Goal: Task Accomplishment & Management: Manage account settings

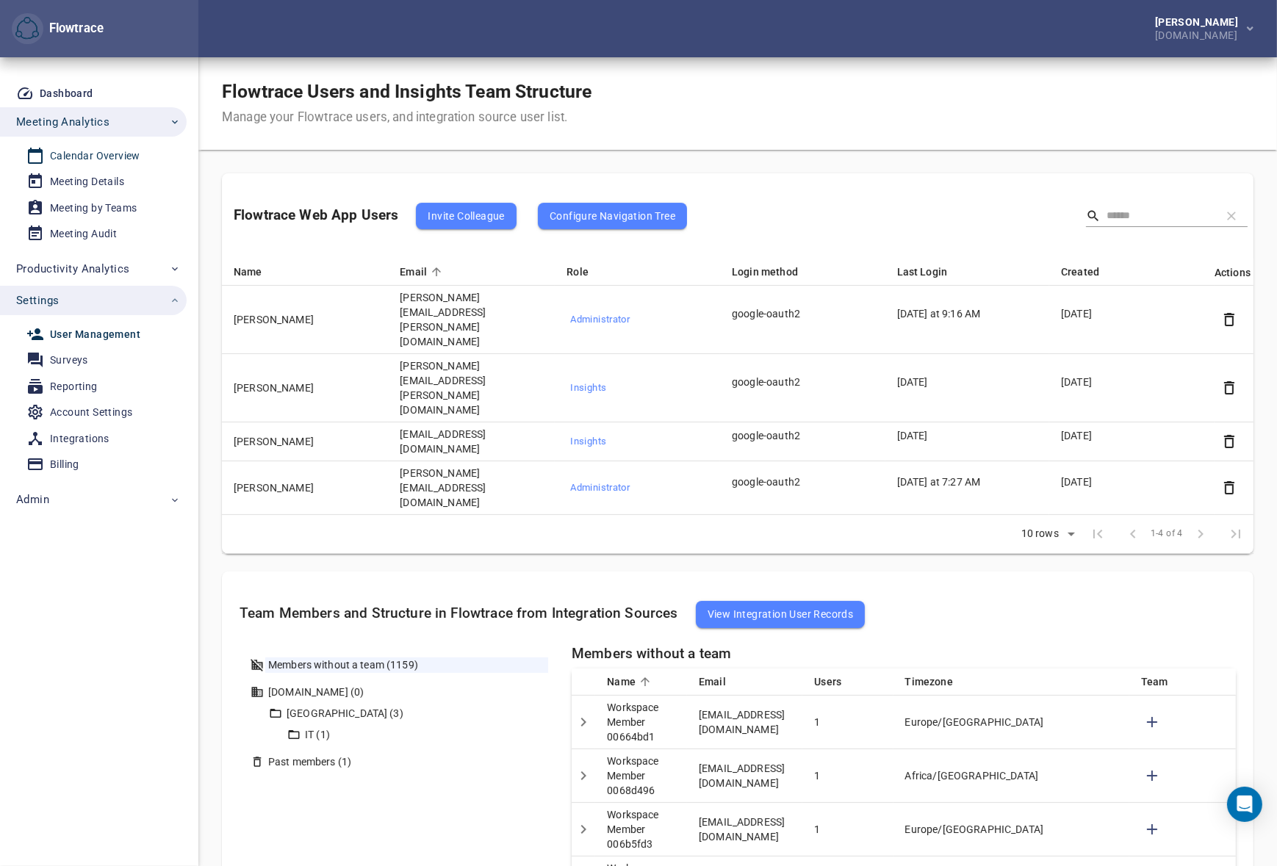
click at [87, 155] on div "Calendar Overview" at bounding box center [95, 156] width 90 height 18
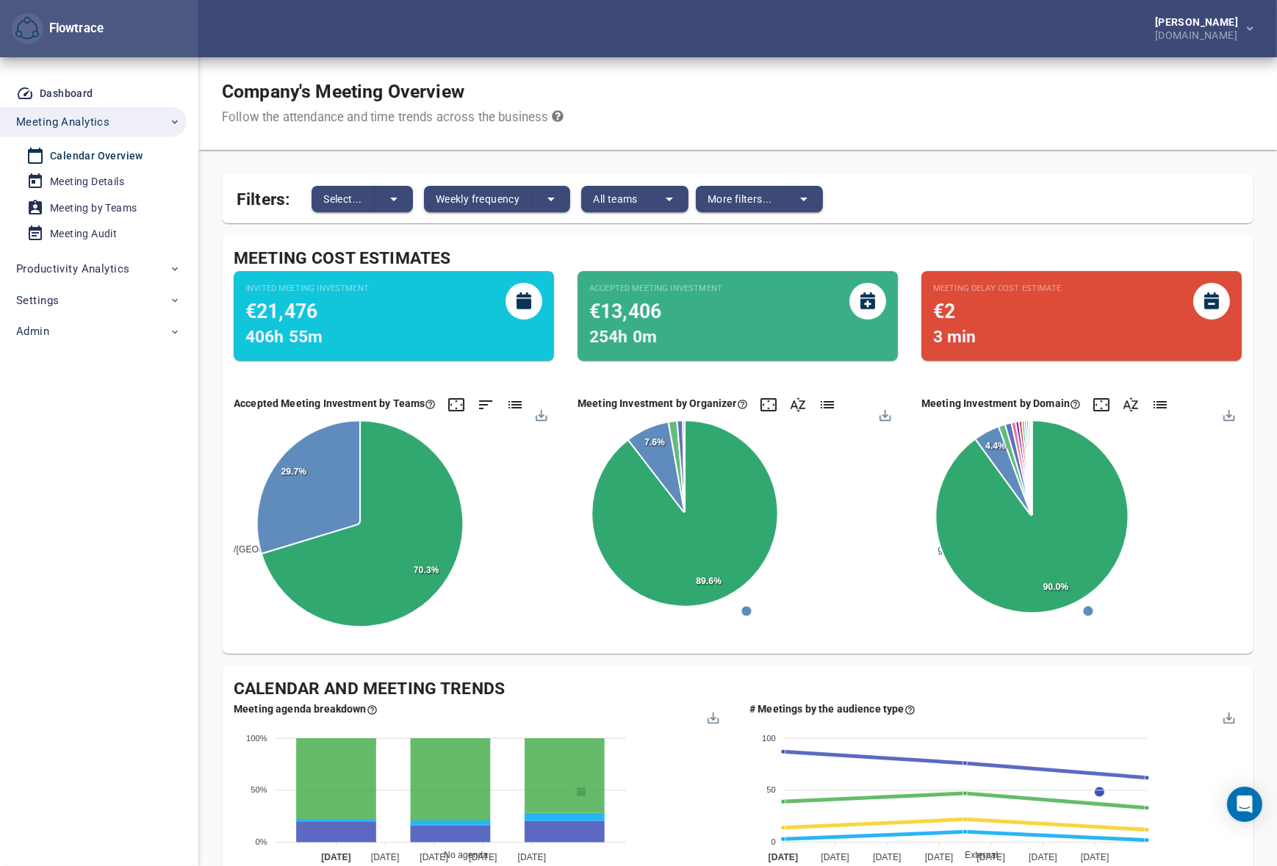
click at [718, 104] on div "Company's Meeting Overview Follow the attendance and time trends across the bus…" at bounding box center [737, 103] width 1079 height 93
click at [764, 89] on div "Company's Meeting Overview Follow the attendance and time trends across the bus…" at bounding box center [737, 103] width 1079 height 93
click at [87, 176] on div "Meeting Details" at bounding box center [87, 182] width 74 height 18
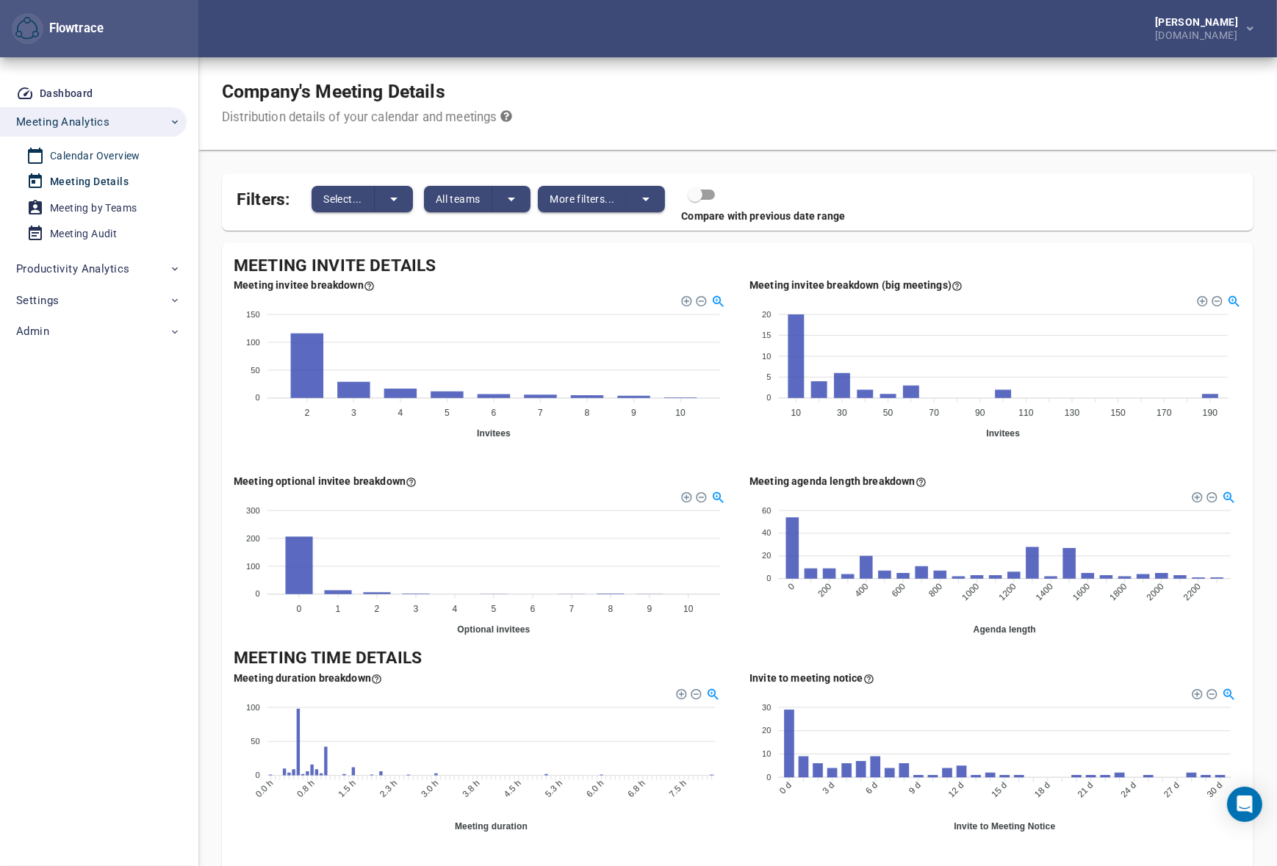
click at [78, 154] on div "Calendar Overview" at bounding box center [95, 156] width 90 height 18
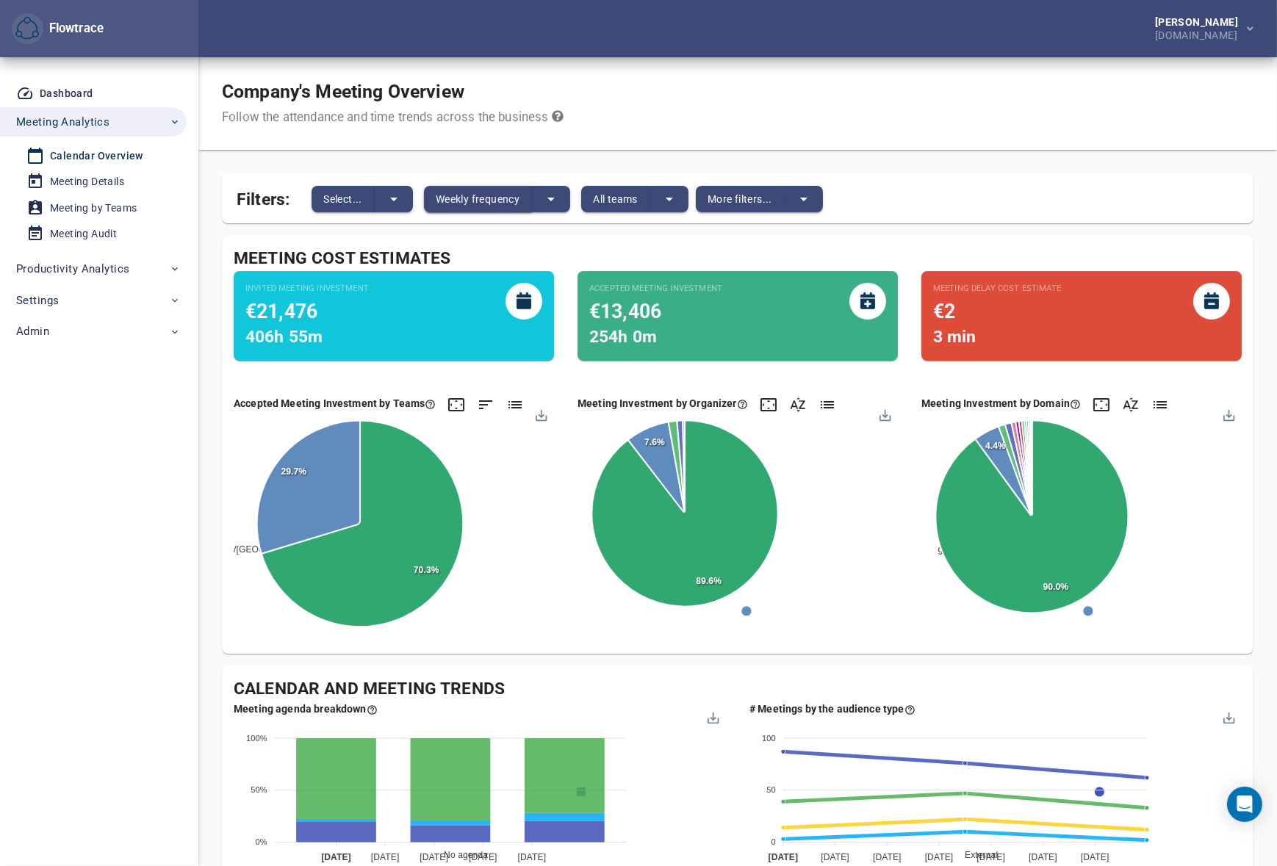
click at [490, 197] on span "Weekly frequency" at bounding box center [478, 199] width 84 height 18
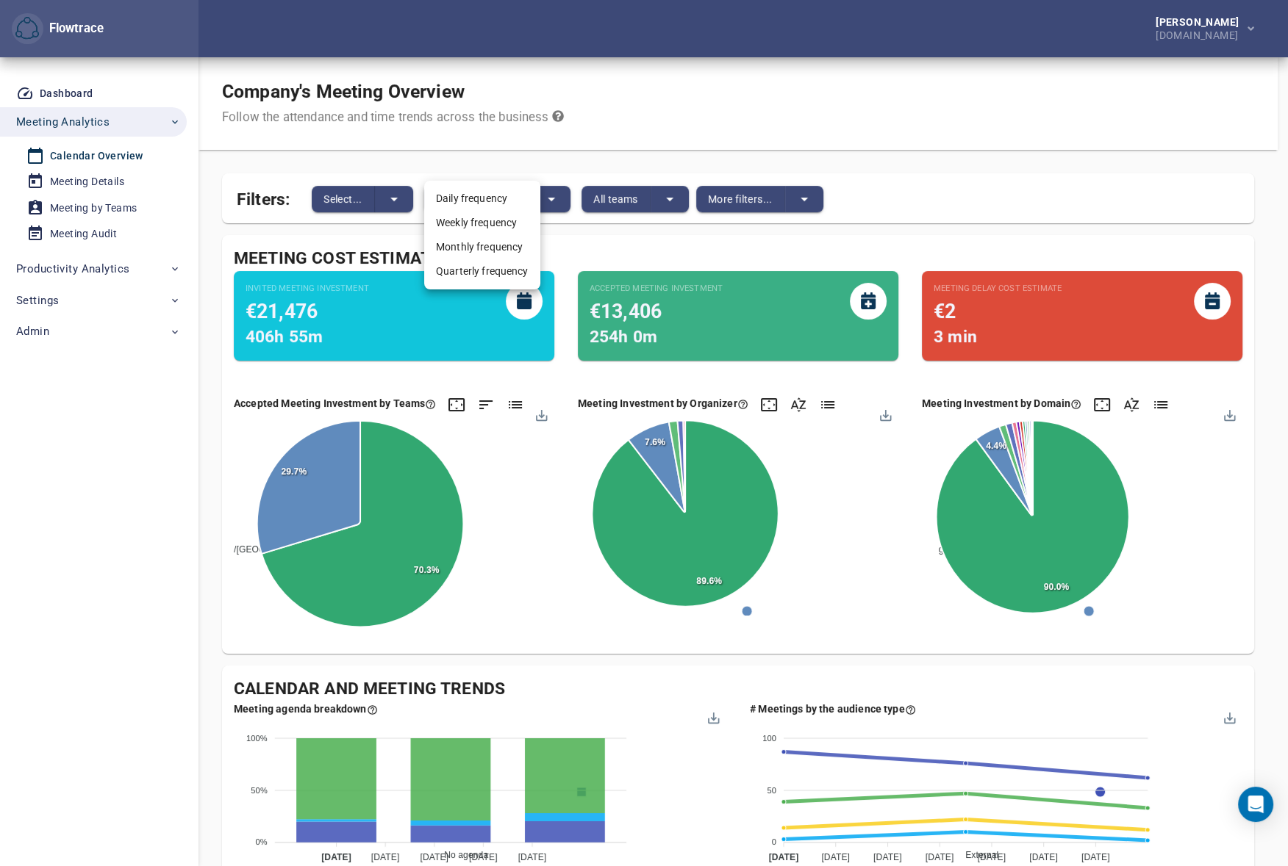
click at [481, 198] on li "Daily frequency" at bounding box center [482, 199] width 116 height 24
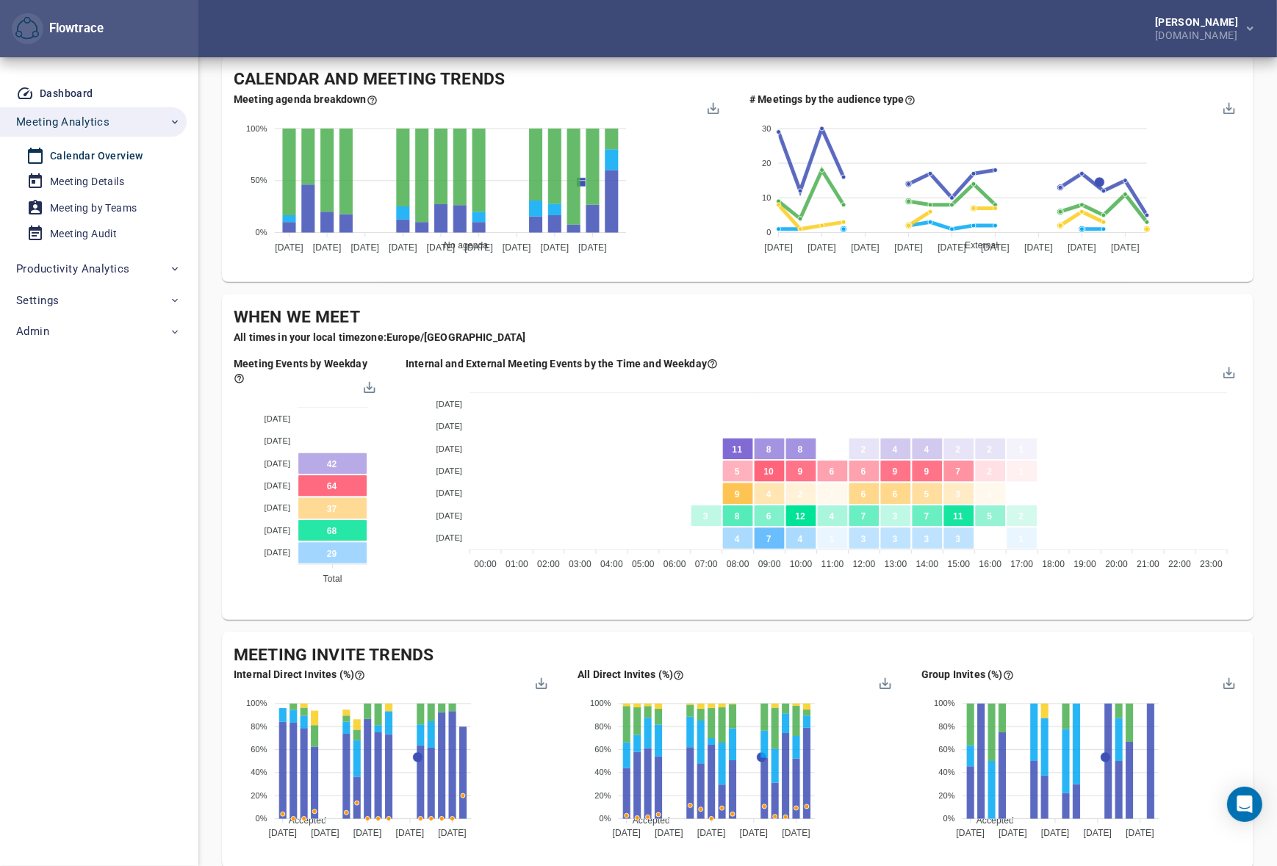
scroll to position [779, 0]
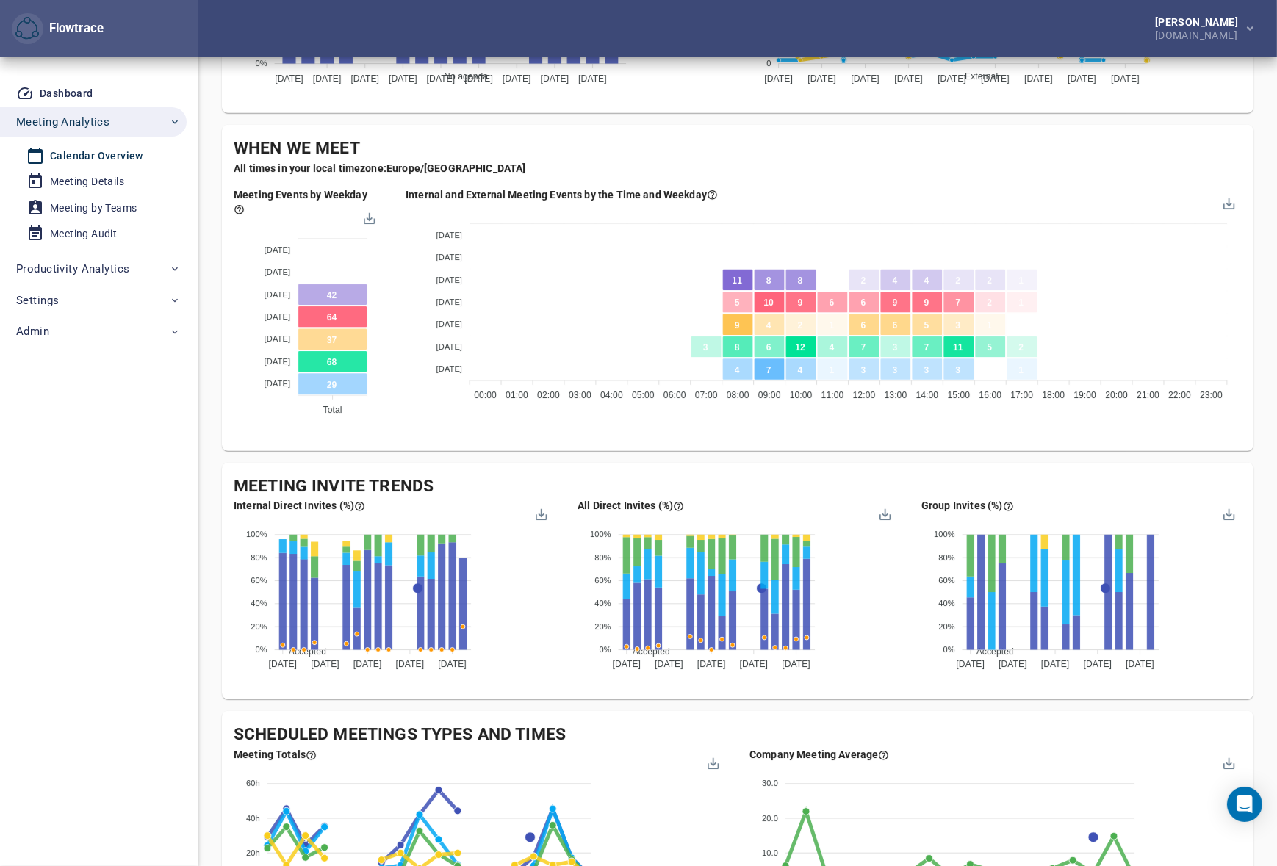
click at [631, 463] on div "Meeting Invite Trends Internal Direct Invites (%) Accepted Declined Pending Ten…" at bounding box center [738, 581] width 1032 height 237
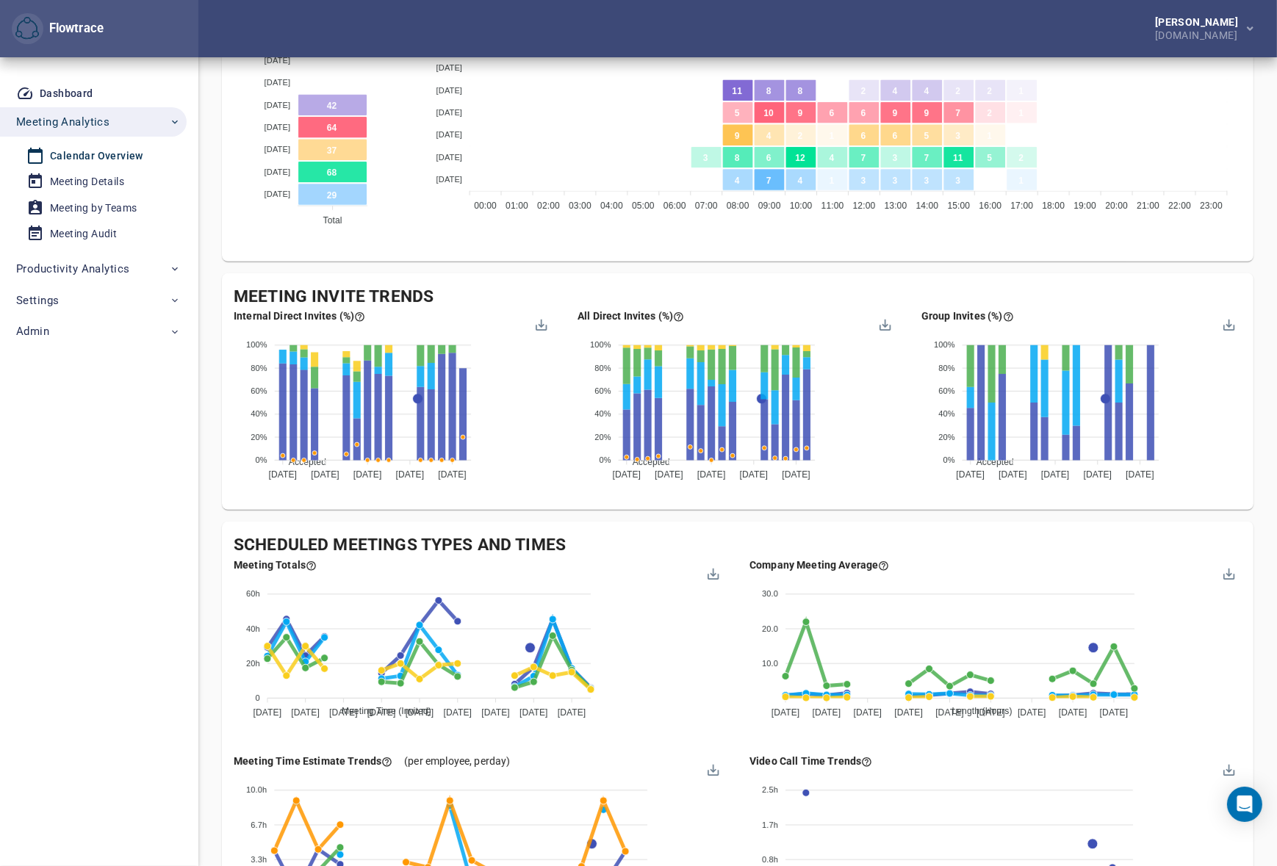
scroll to position [1123, 0]
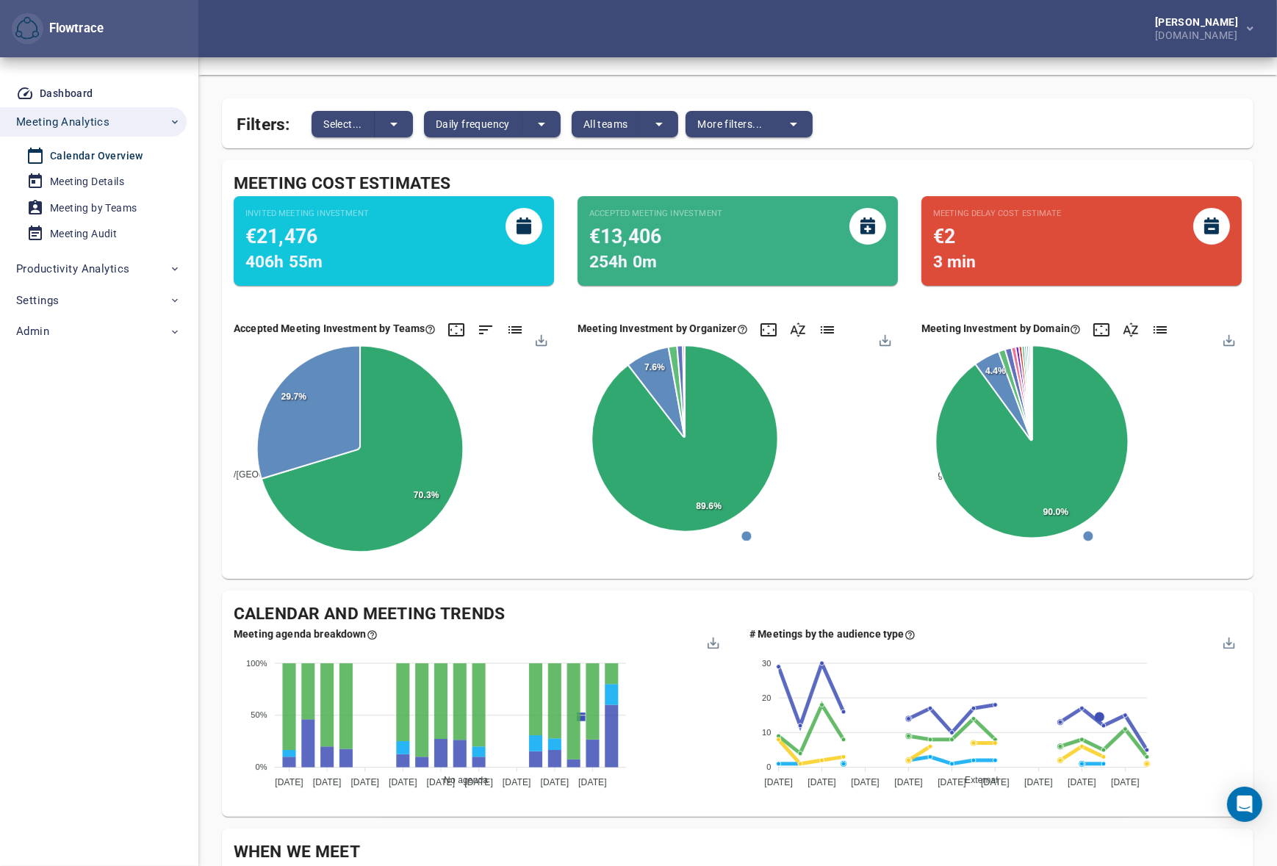
scroll to position [32, 0]
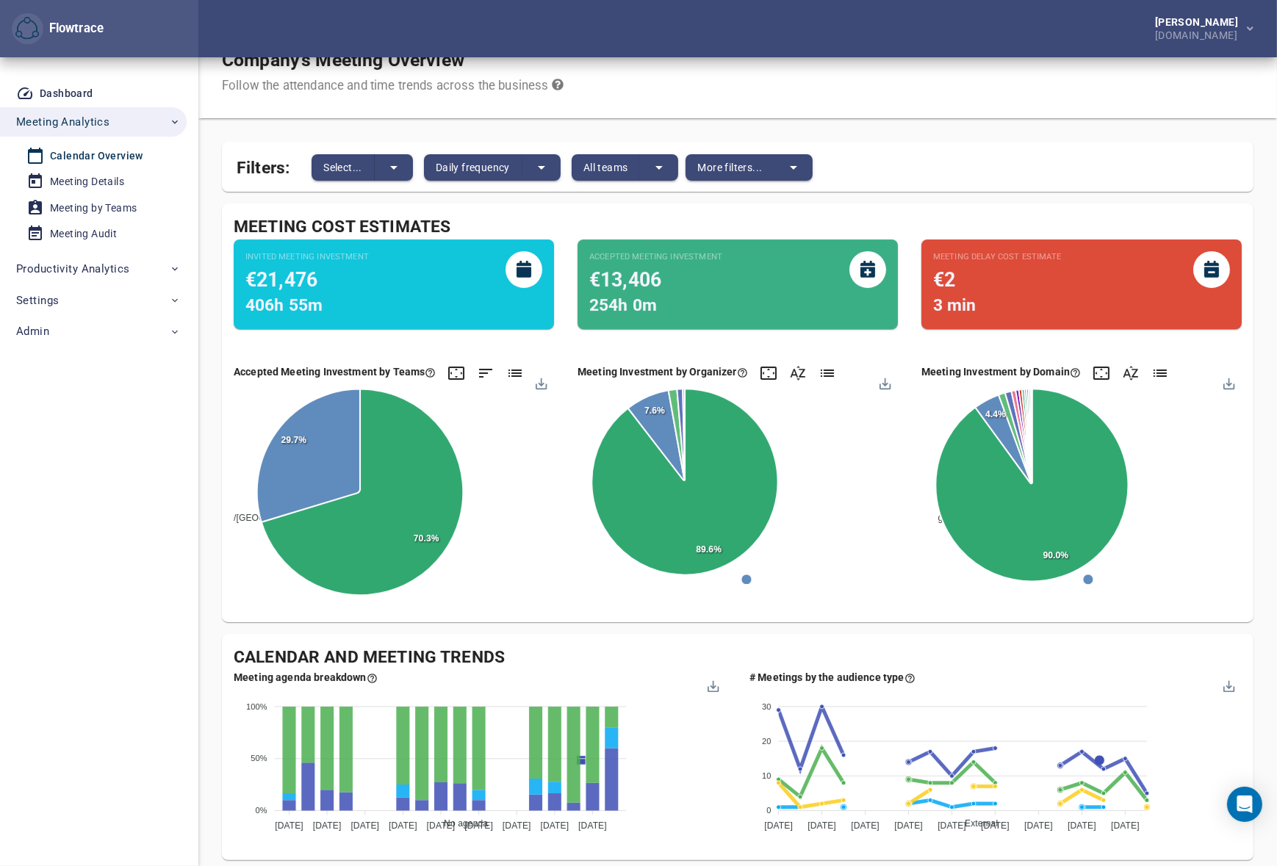
click at [956, 29] on div "Petri Lehtonen GetYourGuide.com" at bounding box center [737, 28] width 1079 height 57
click at [757, 21] on div "Petri Lehtonen GetYourGuide.com" at bounding box center [737, 28] width 1079 height 57
drag, startPoint x: 400, startPoint y: 20, endPoint x: 249, endPoint y: 0, distance: 152.0
click at [400, 20] on div "Petri Lehtonen GetYourGuide.com" at bounding box center [737, 28] width 1079 height 57
click at [1171, 28] on div "GetYourGuide.com" at bounding box center [1199, 33] width 89 height 13
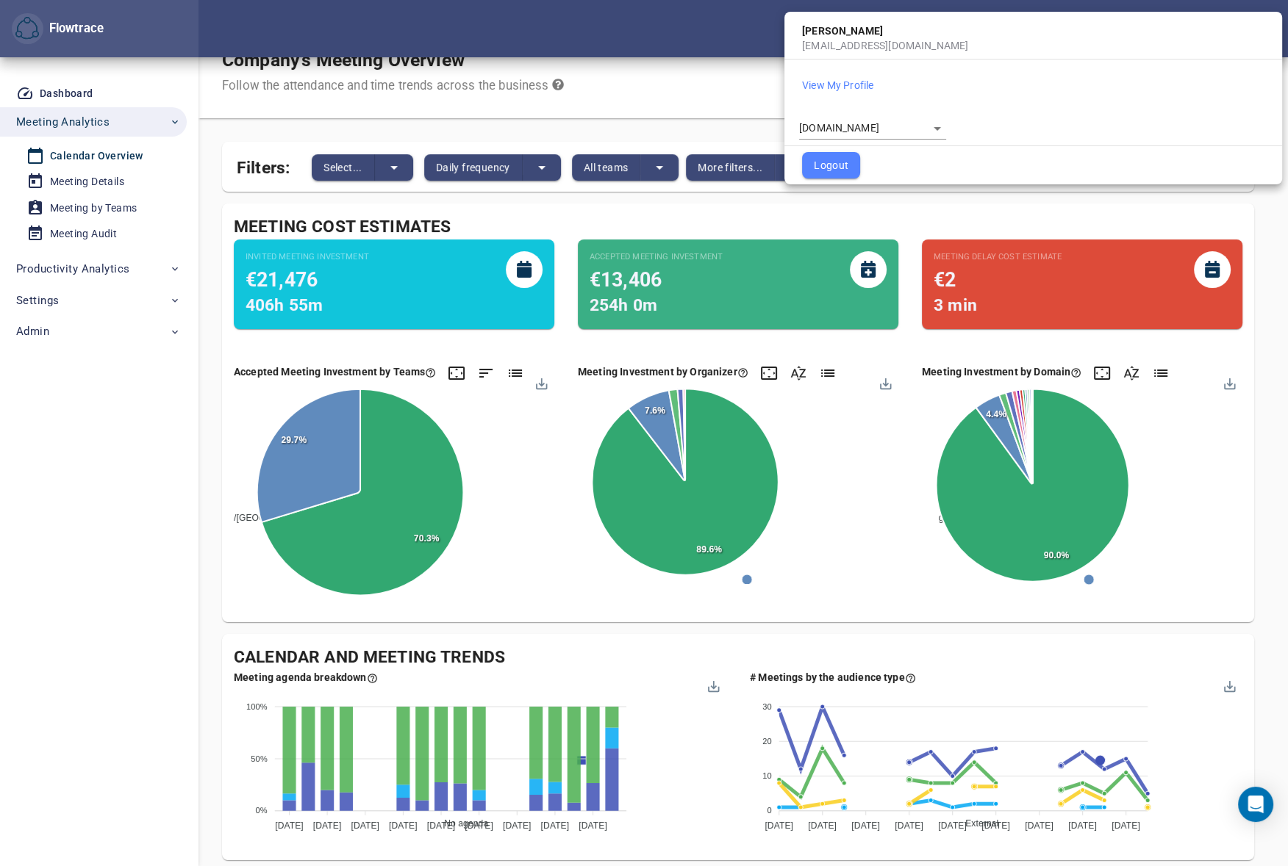
click at [69, 301] on div at bounding box center [644, 433] width 1288 height 866
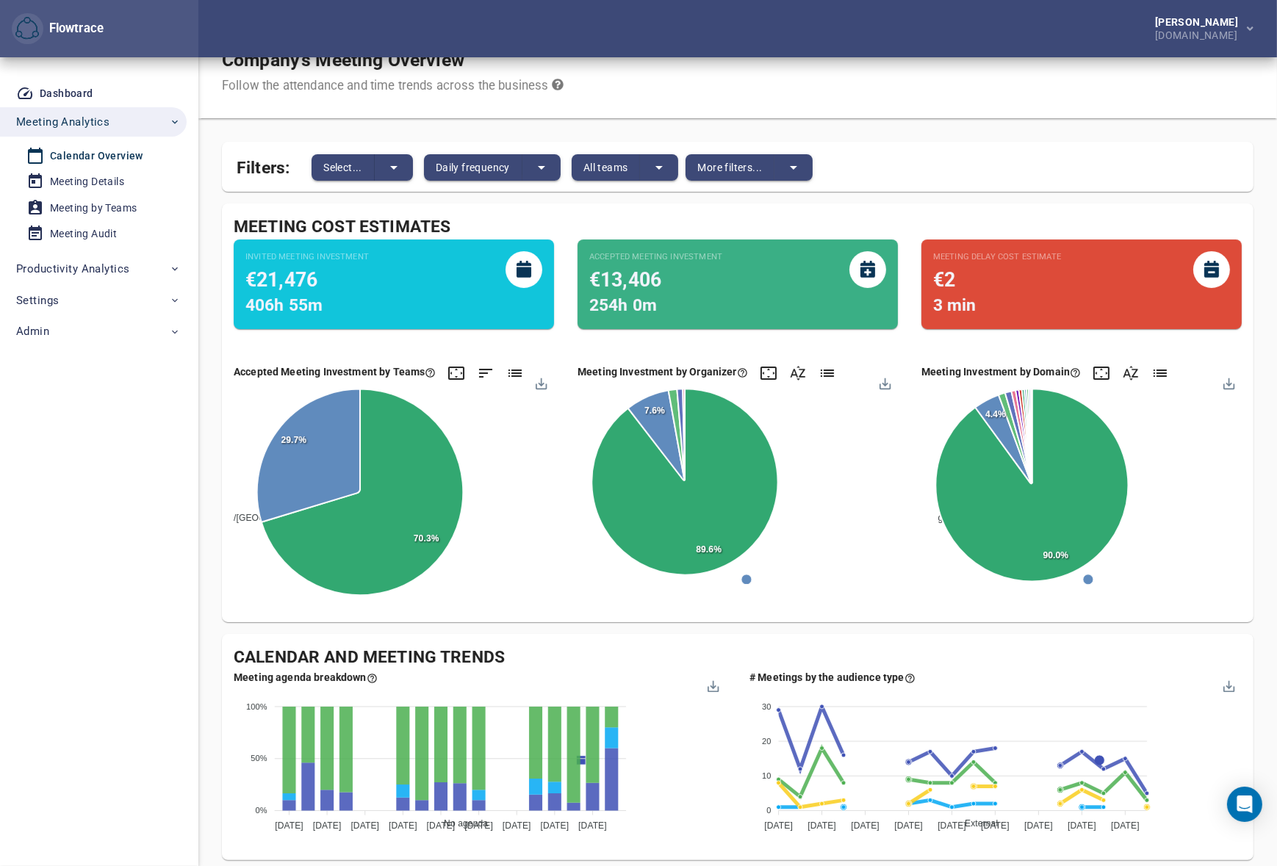
click at [34, 300] on div "**********" at bounding box center [639, 433] width 1266 height 866
click at [54, 297] on span "Settings" at bounding box center [37, 300] width 43 height 19
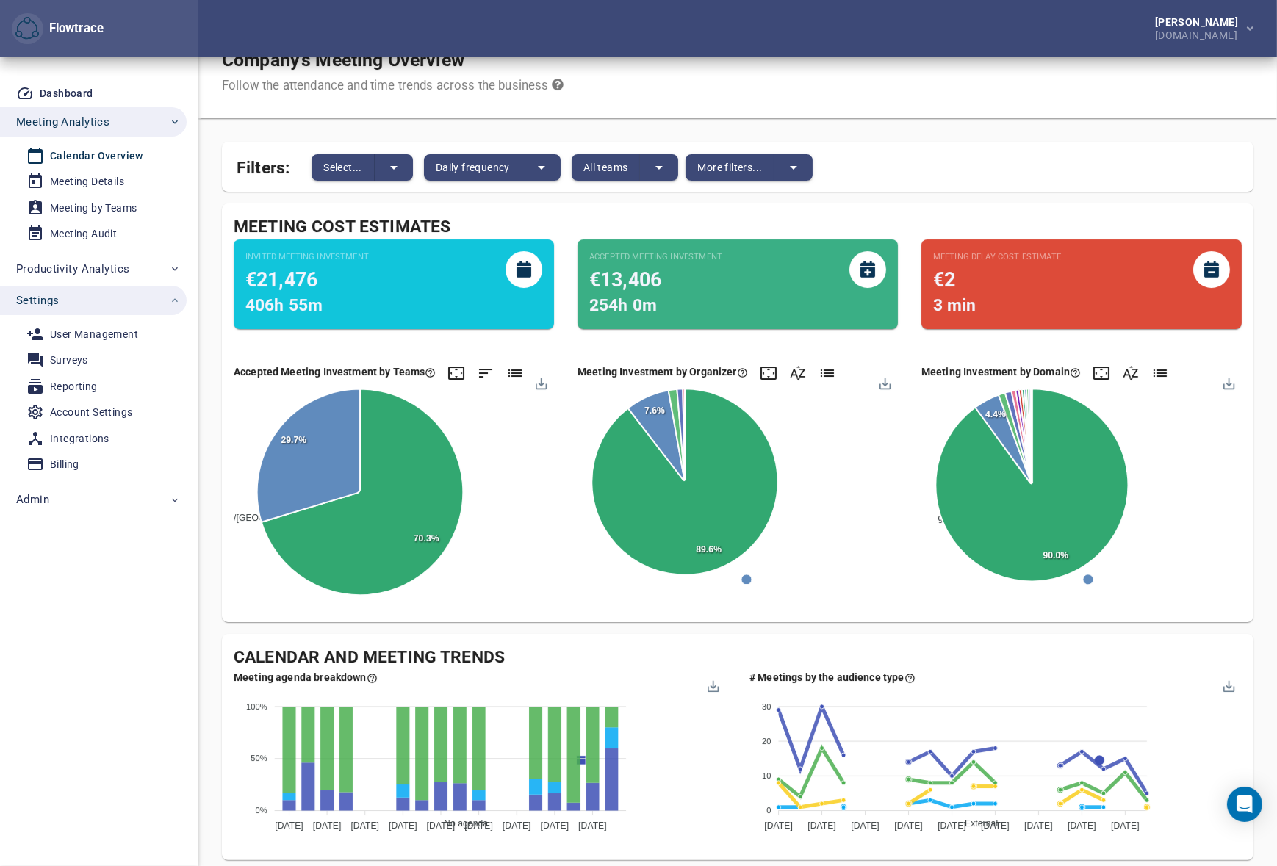
drag, startPoint x: 84, startPoint y: 411, endPoint x: 198, endPoint y: 396, distance: 115.6
click at [84, 411] on div "Account Settings" at bounding box center [91, 412] width 82 height 18
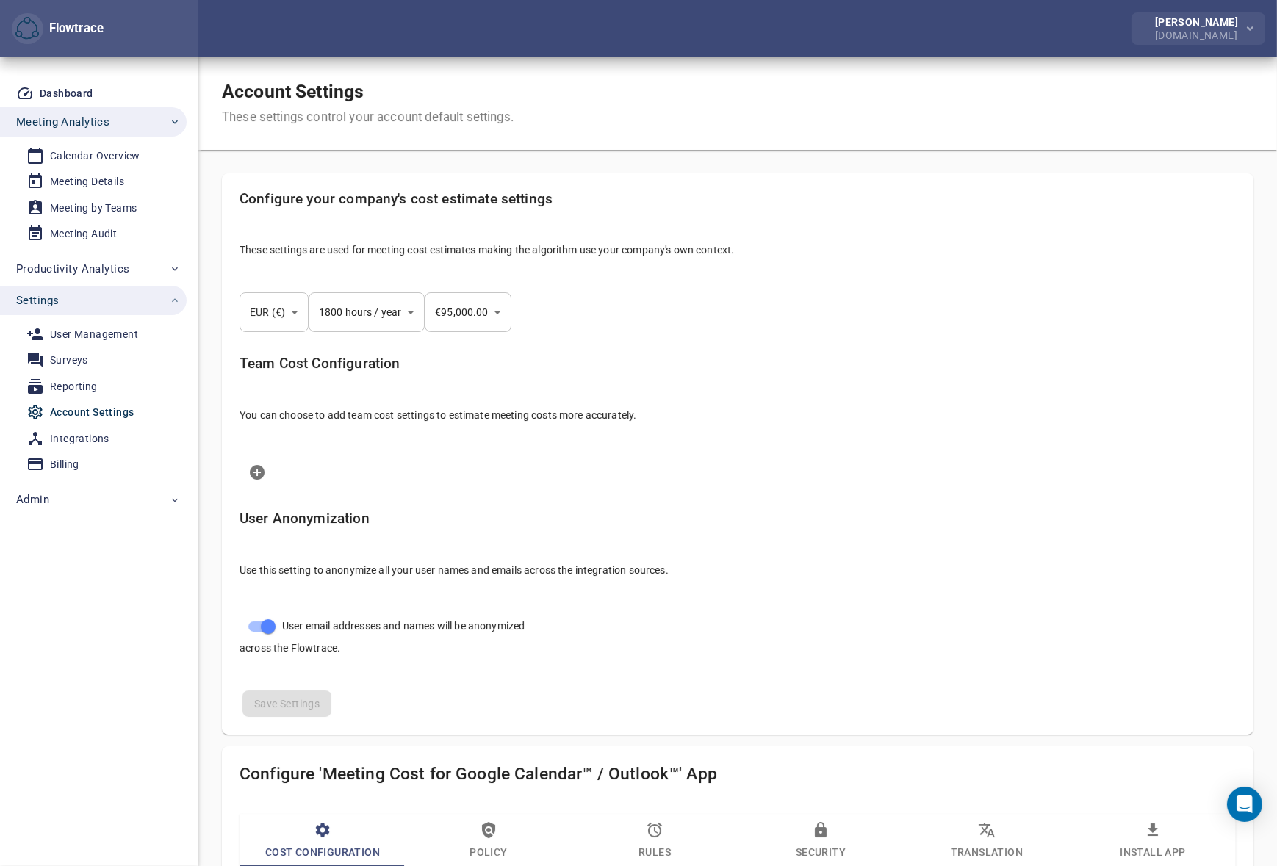
click at [1183, 35] on div "GetYourGuide.com" at bounding box center [1199, 33] width 89 height 13
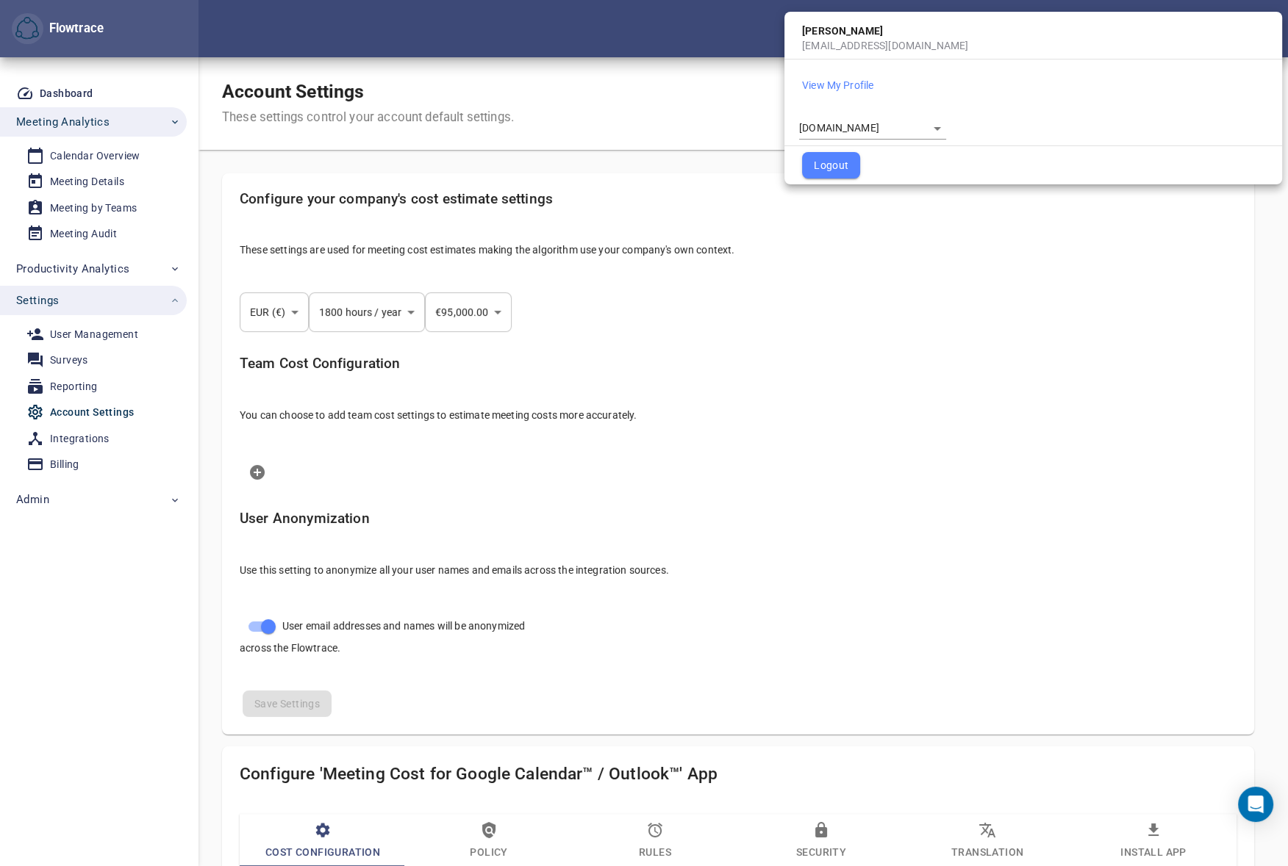
click at [813, 130] on body "Flowtrace Petri Lehtonen GetYourGuide.com Flowtrace Dashboard Meeting Analytics…" at bounding box center [644, 433] width 1288 height 866
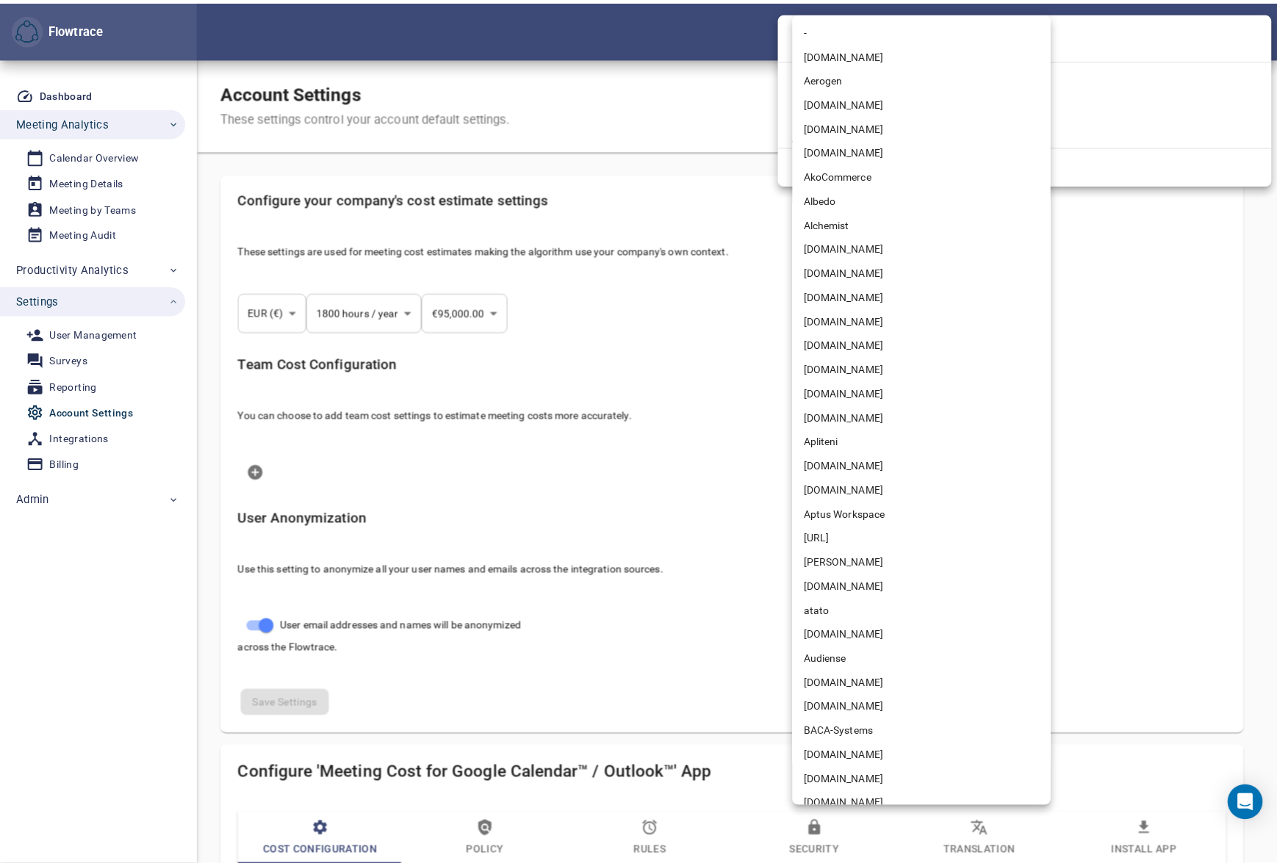
scroll to position [2506, 0]
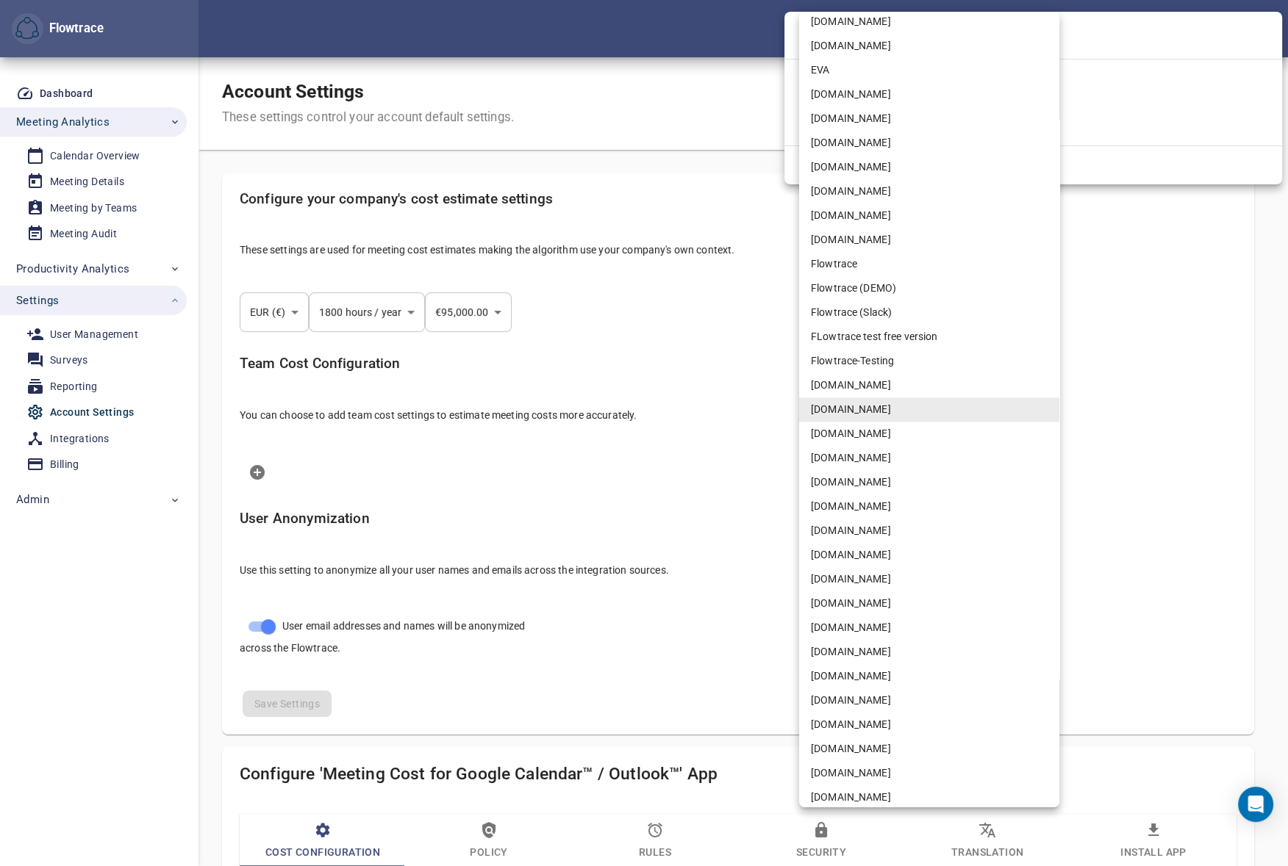
select select "***"
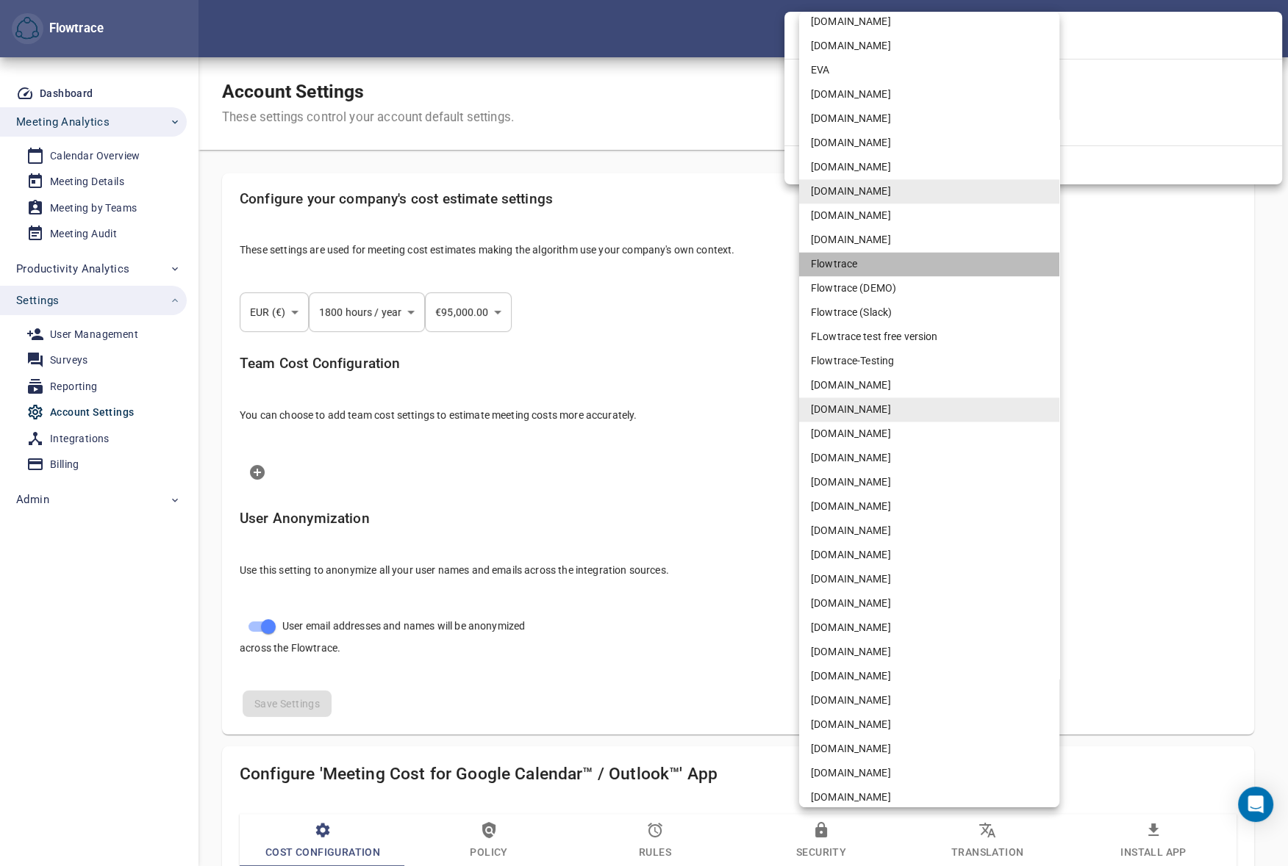
click at [844, 265] on li "Flowtrace" at bounding box center [929, 264] width 260 height 24
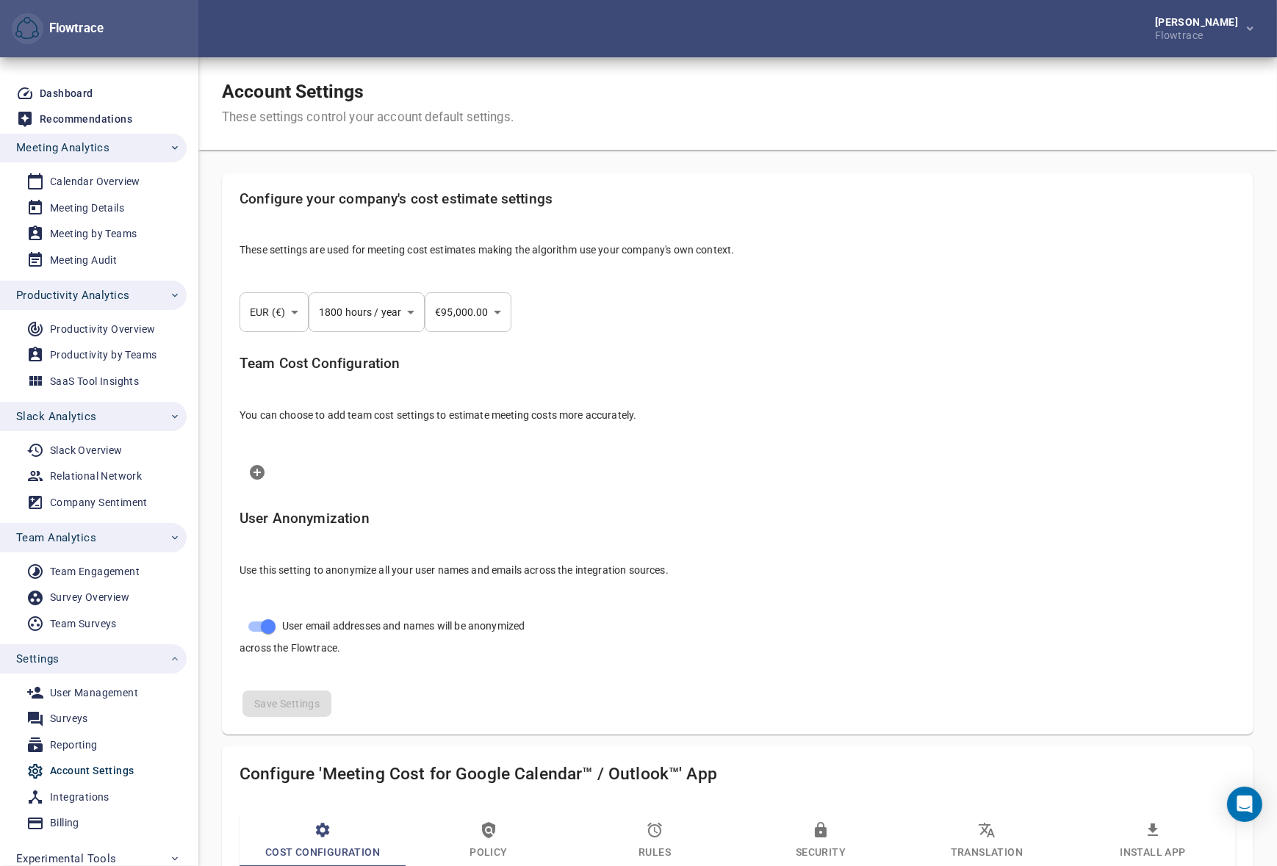
select select "***"
click at [101, 653] on span "Settings" at bounding box center [98, 659] width 165 height 19
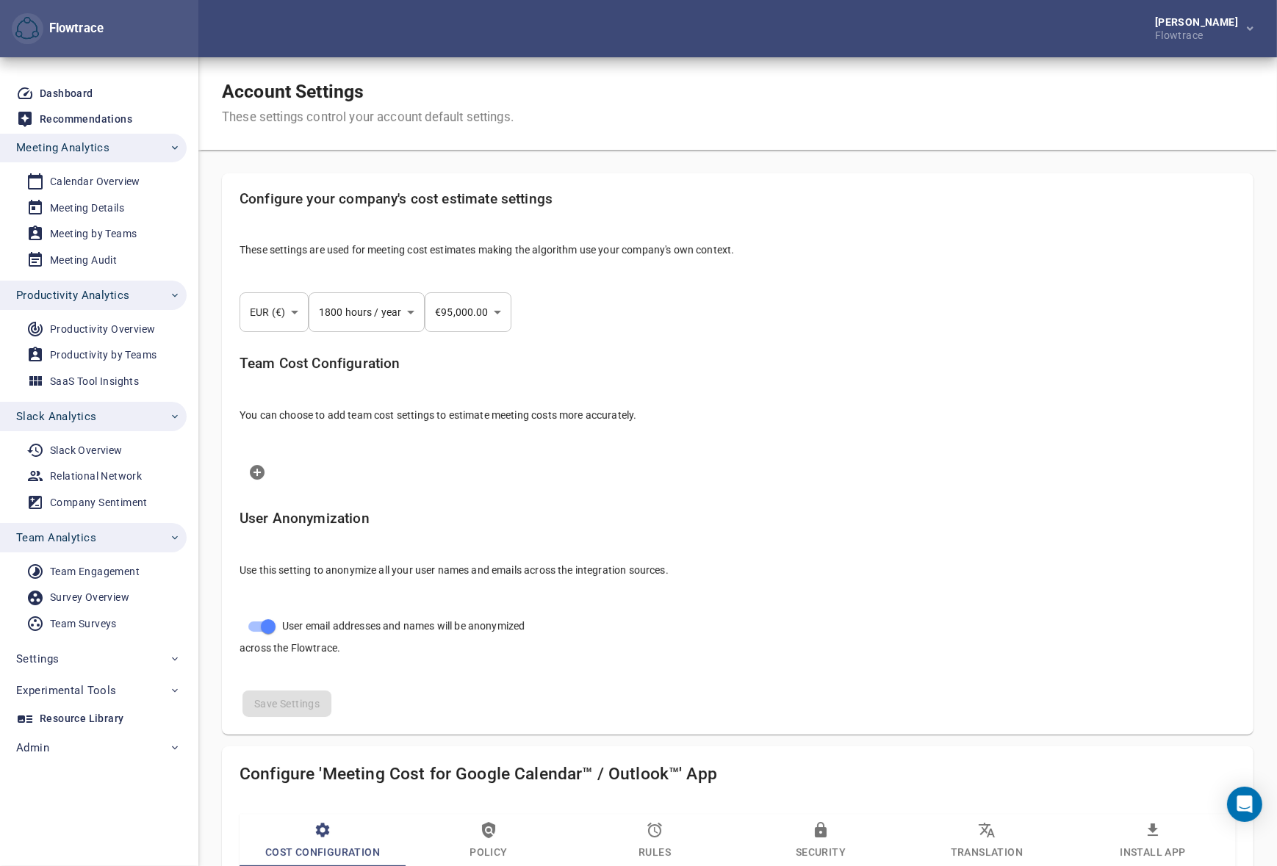
click at [118, 536] on span "Team Analytics" at bounding box center [98, 537] width 165 height 19
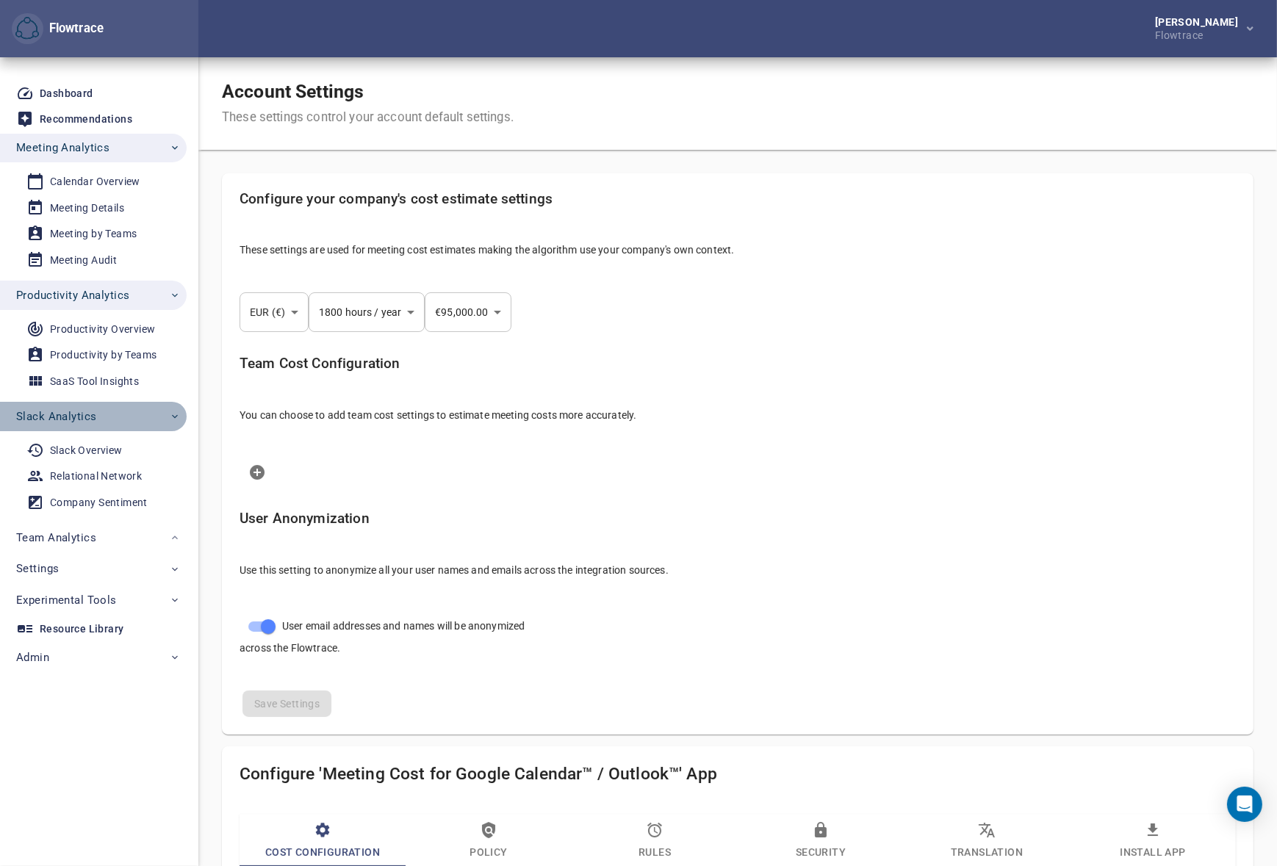
click at [112, 417] on span "Slack Analytics" at bounding box center [98, 416] width 165 height 19
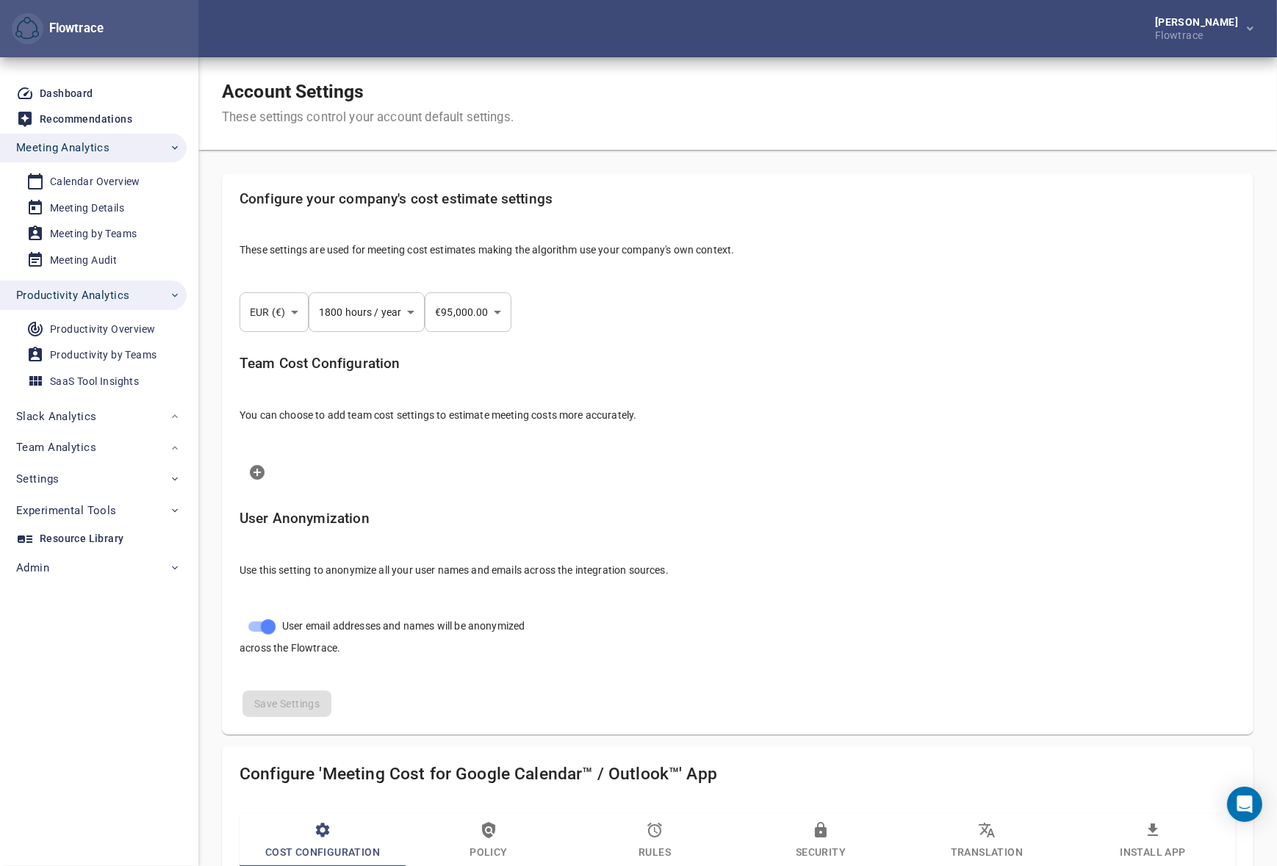
click at [102, 279] on li "Productivity Analytics Productivity Overview Productivity by Teams SaaS Tool In…" at bounding box center [99, 339] width 198 height 121
click at [110, 295] on span "Productivity Analytics" at bounding box center [72, 295] width 113 height 19
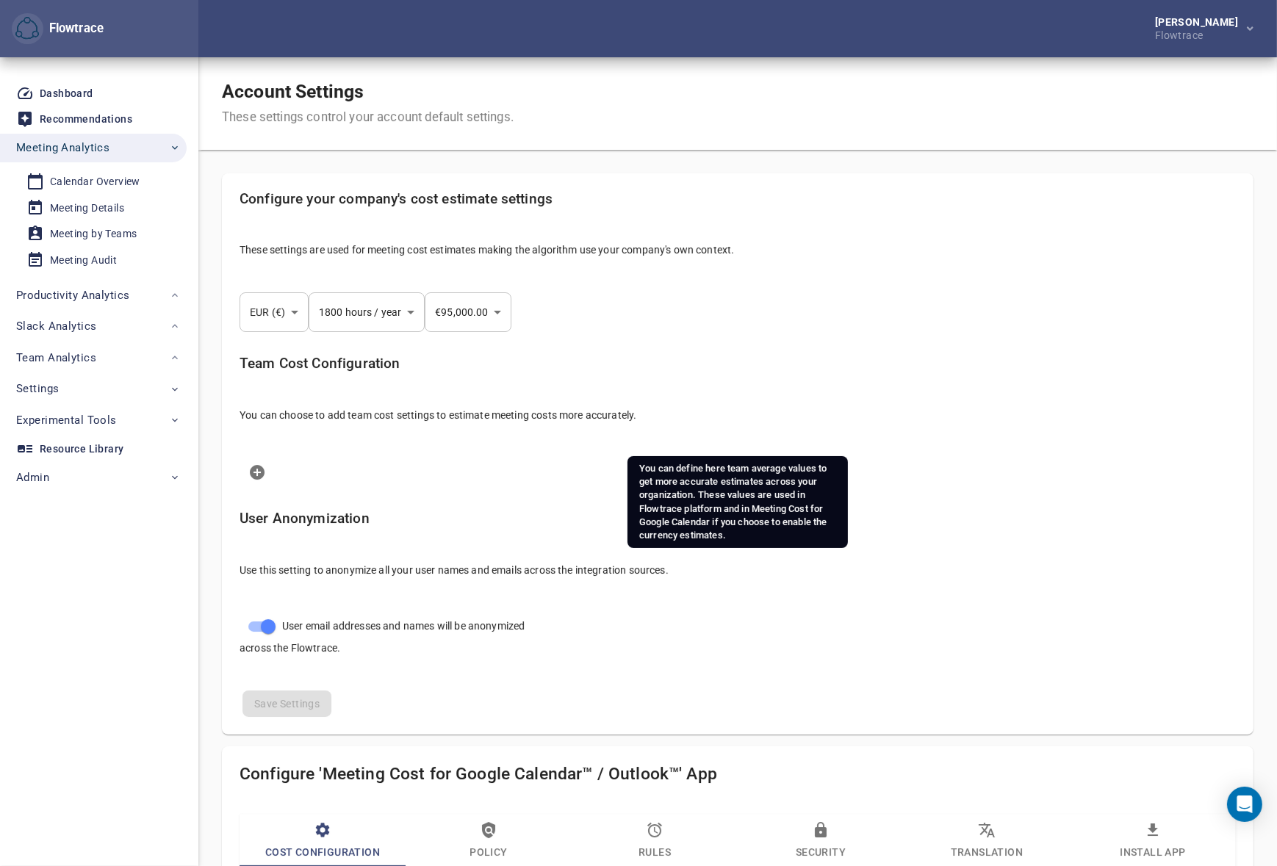
click at [953, 421] on p "You can choose to add team cost settings to estimate meeting costs more accurat…" at bounding box center [738, 415] width 997 height 15
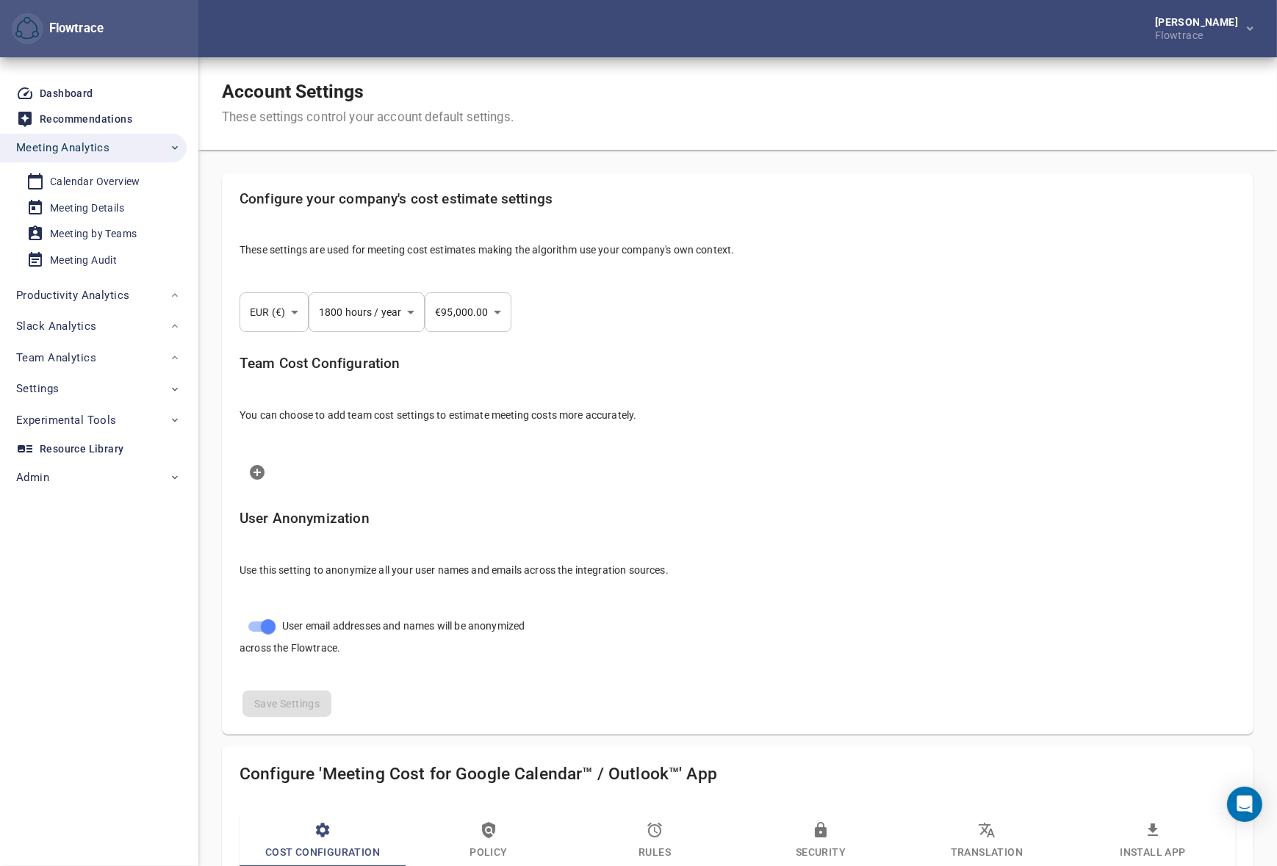
click at [744, 112] on div "Account Settings These settings control your account default settings." at bounding box center [737, 103] width 1079 height 93
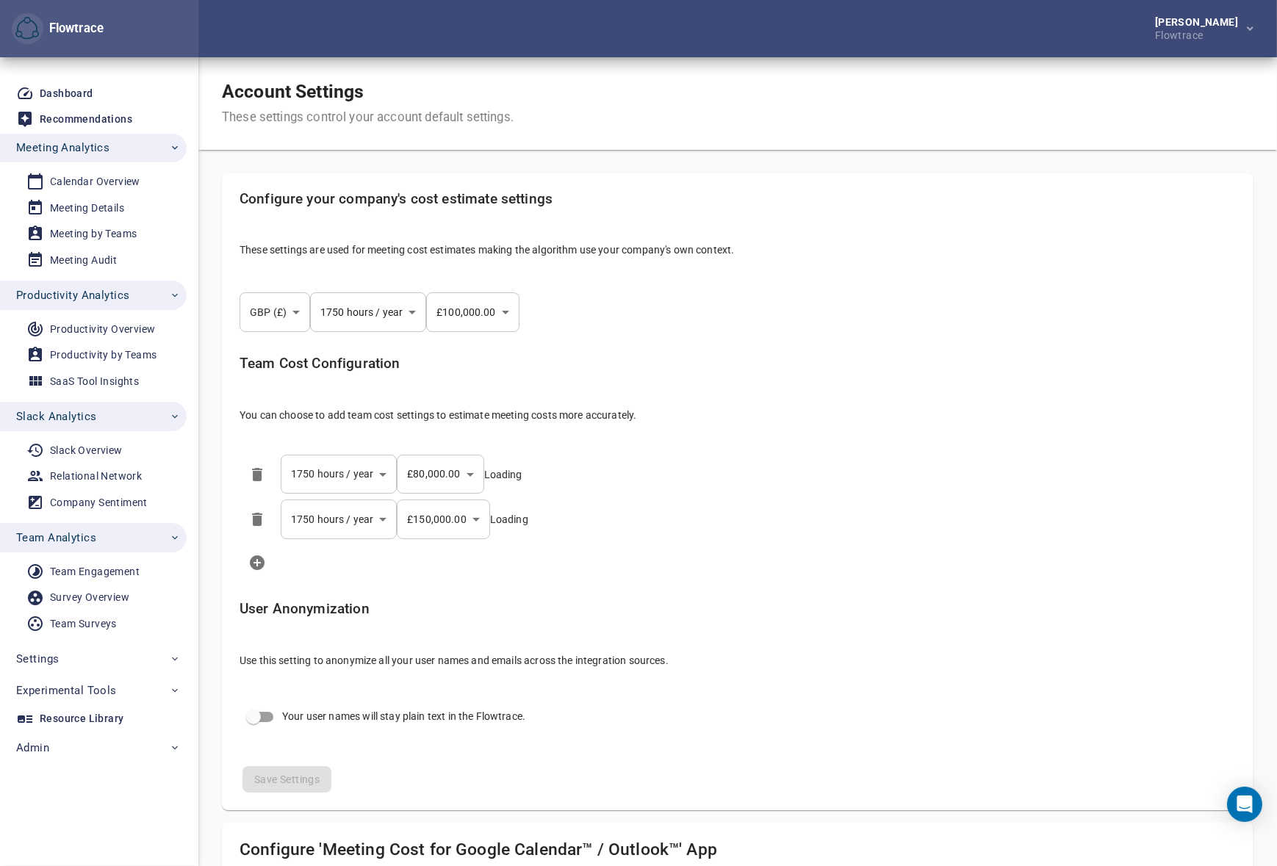
select select "***"
click at [123, 532] on span "Team Analytics" at bounding box center [98, 537] width 165 height 19
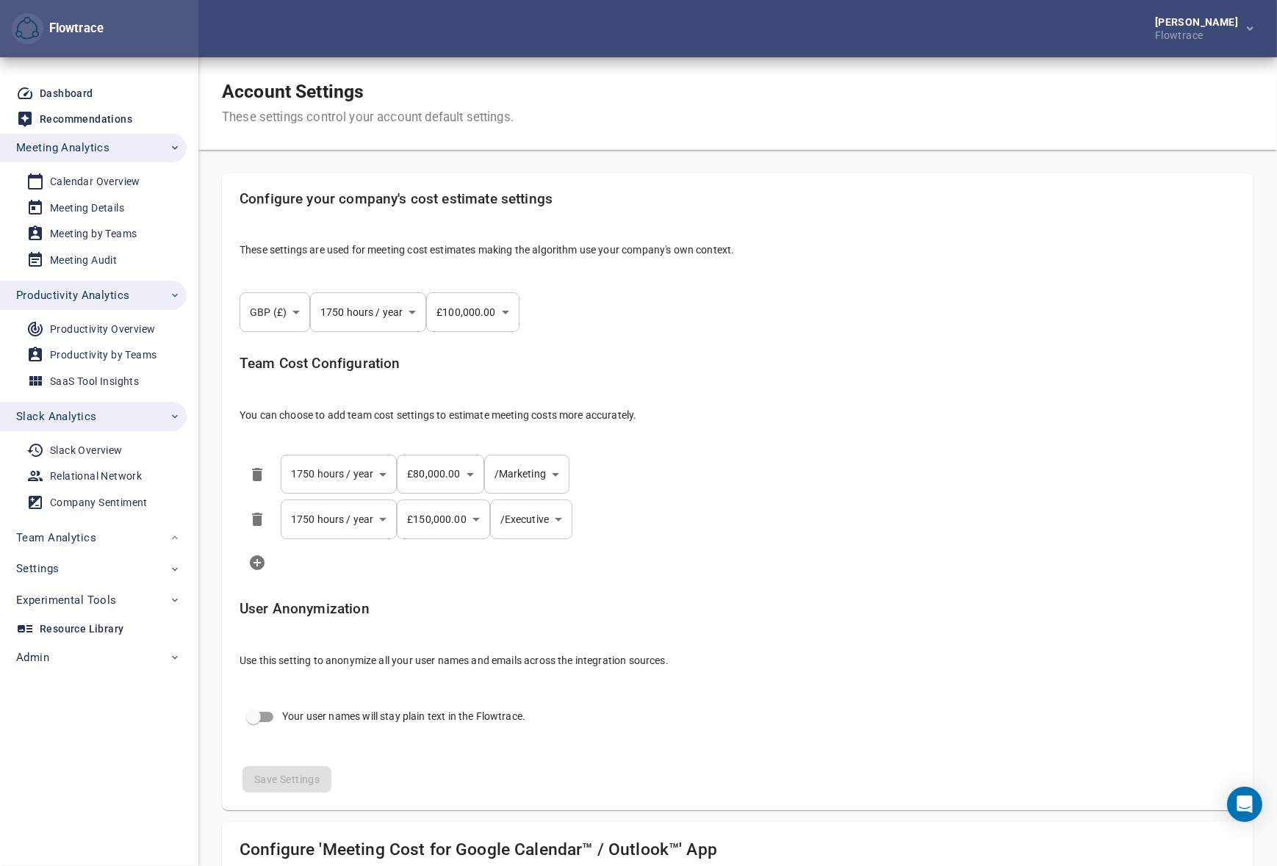
click at [114, 419] on span "Slack Analytics" at bounding box center [98, 416] width 165 height 19
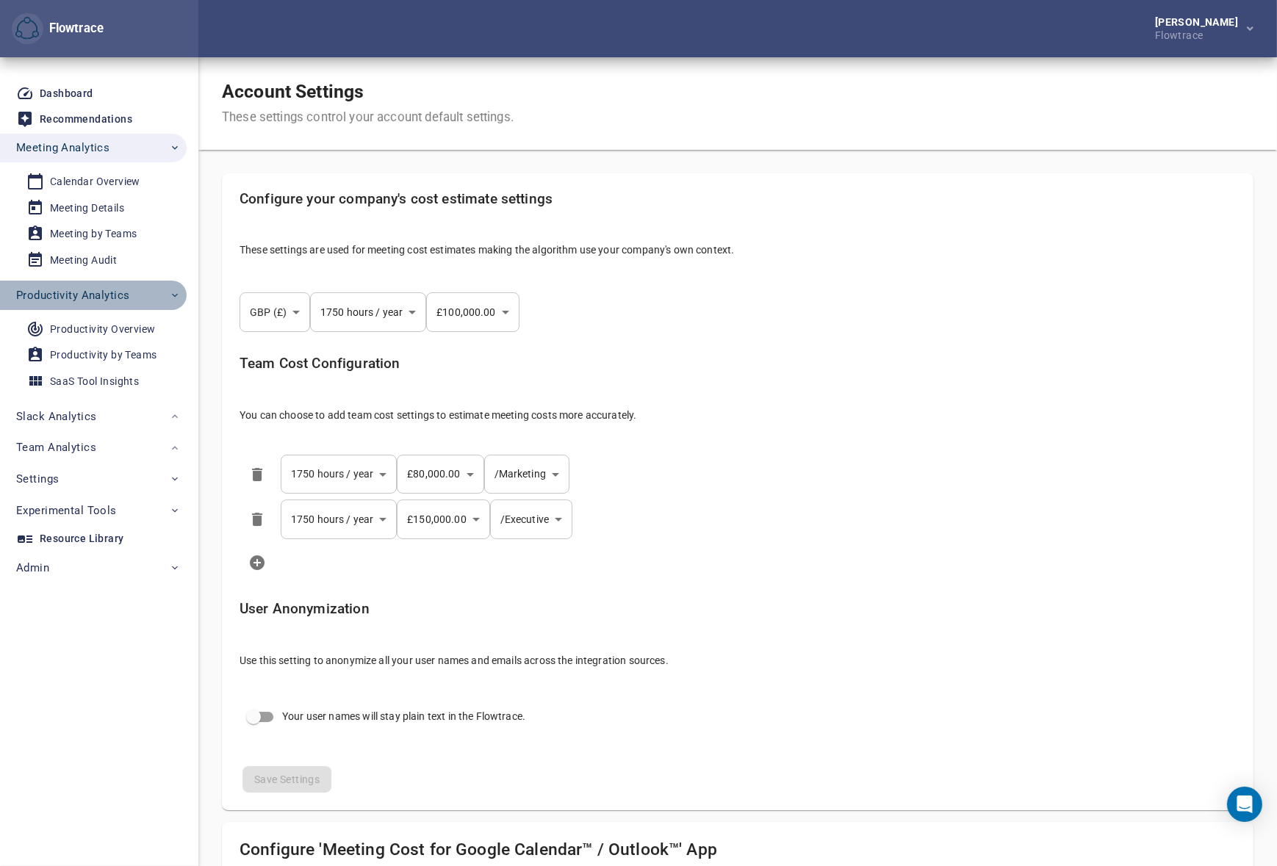
click at [104, 303] on span "Productivity Analytics" at bounding box center [72, 295] width 113 height 19
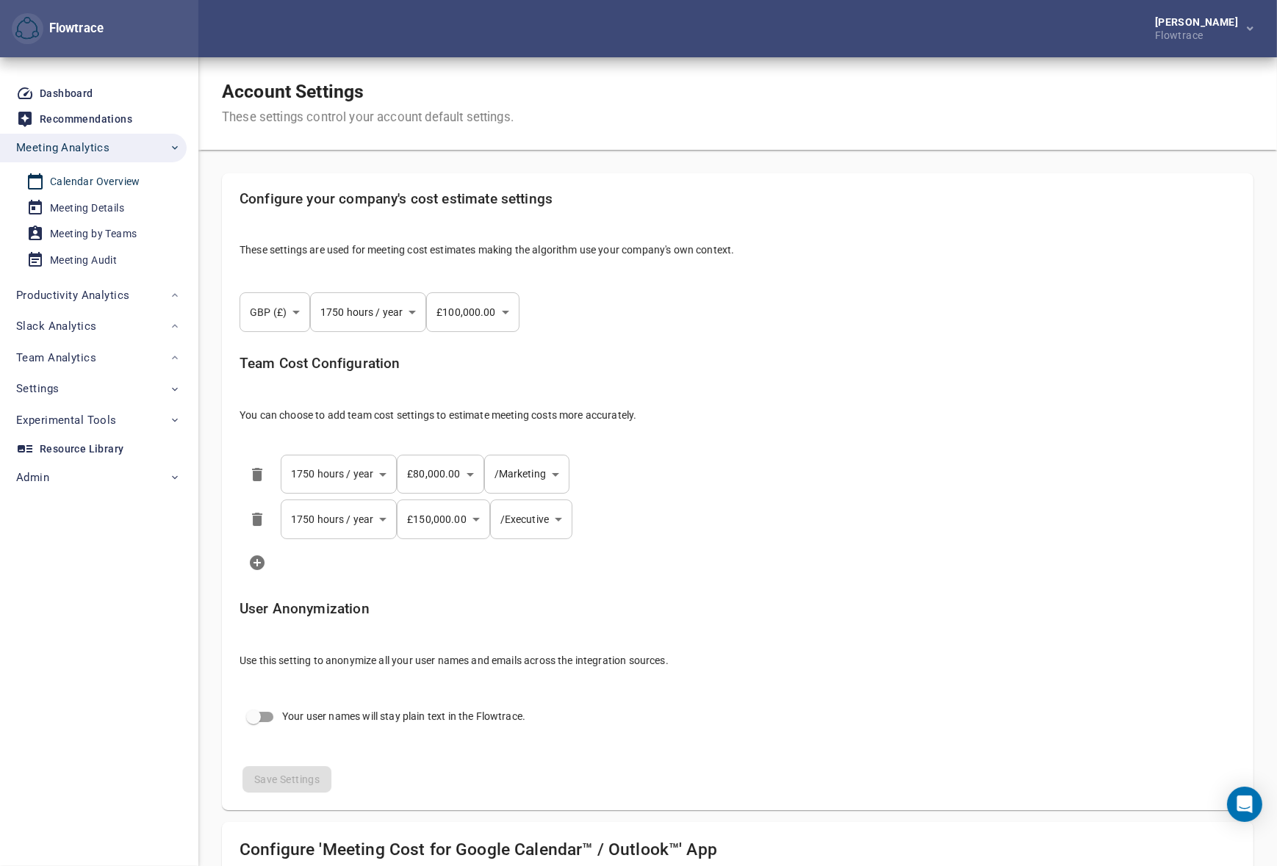
click at [91, 180] on div "Calendar Overview" at bounding box center [95, 182] width 90 height 18
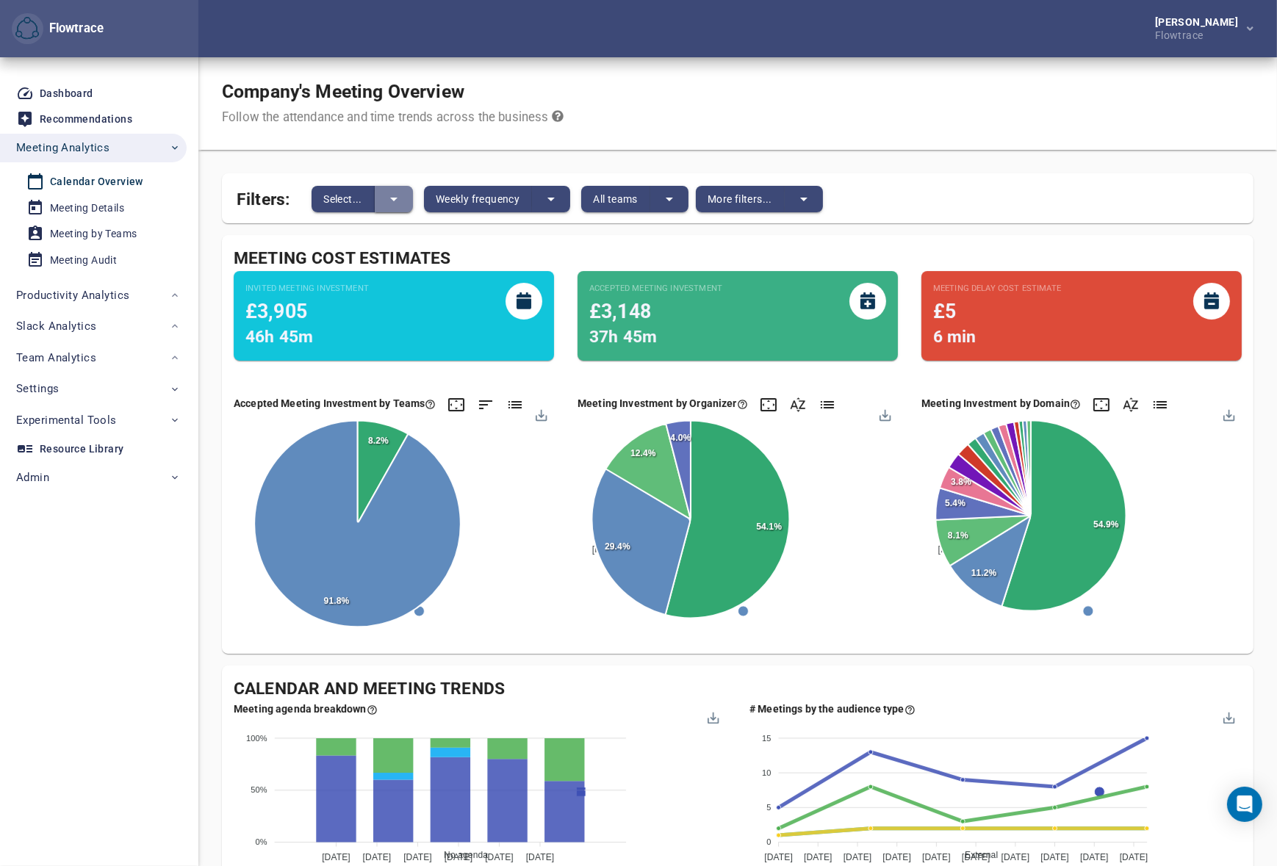
click at [396, 199] on icon "split button" at bounding box center [394, 199] width 18 height 18
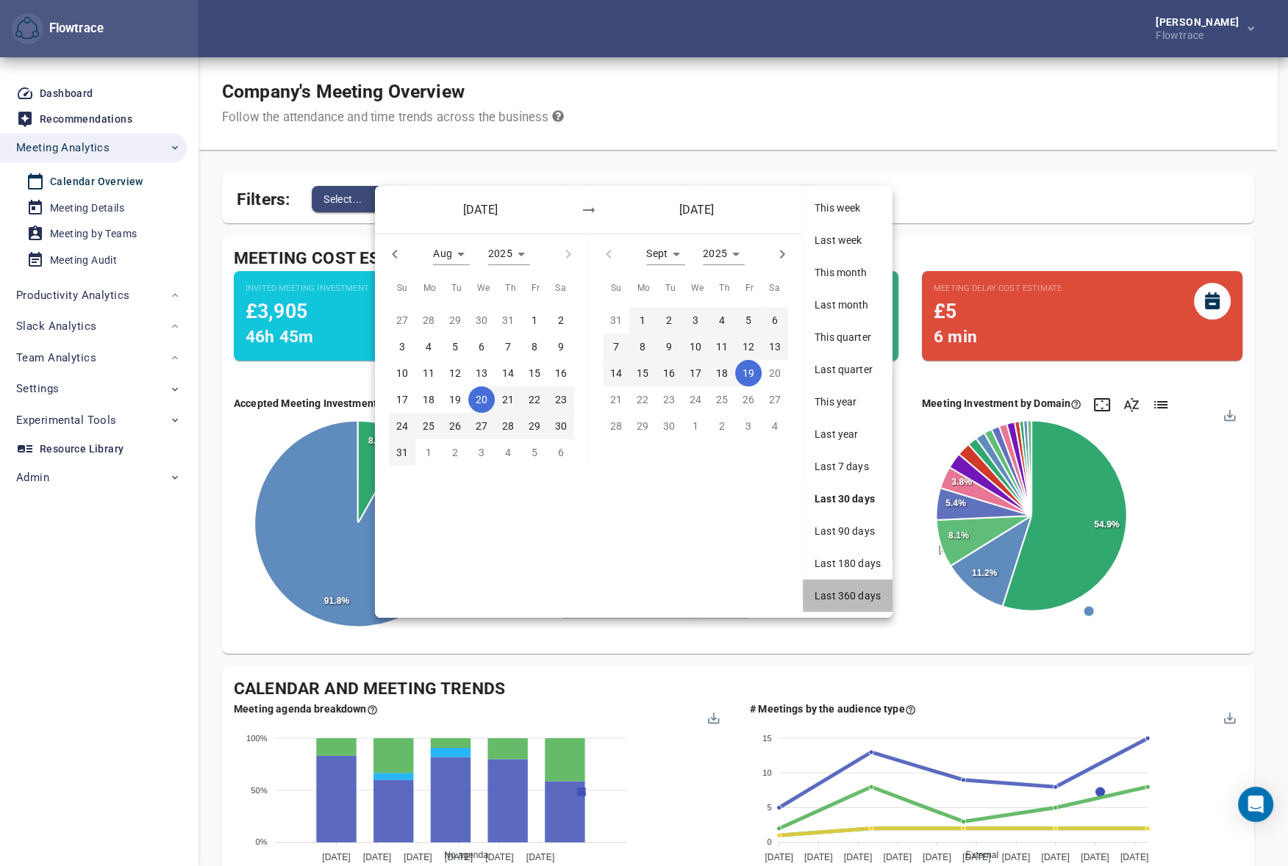
click at [843, 596] on span "Last 360 days" at bounding box center [847, 596] width 66 height 15
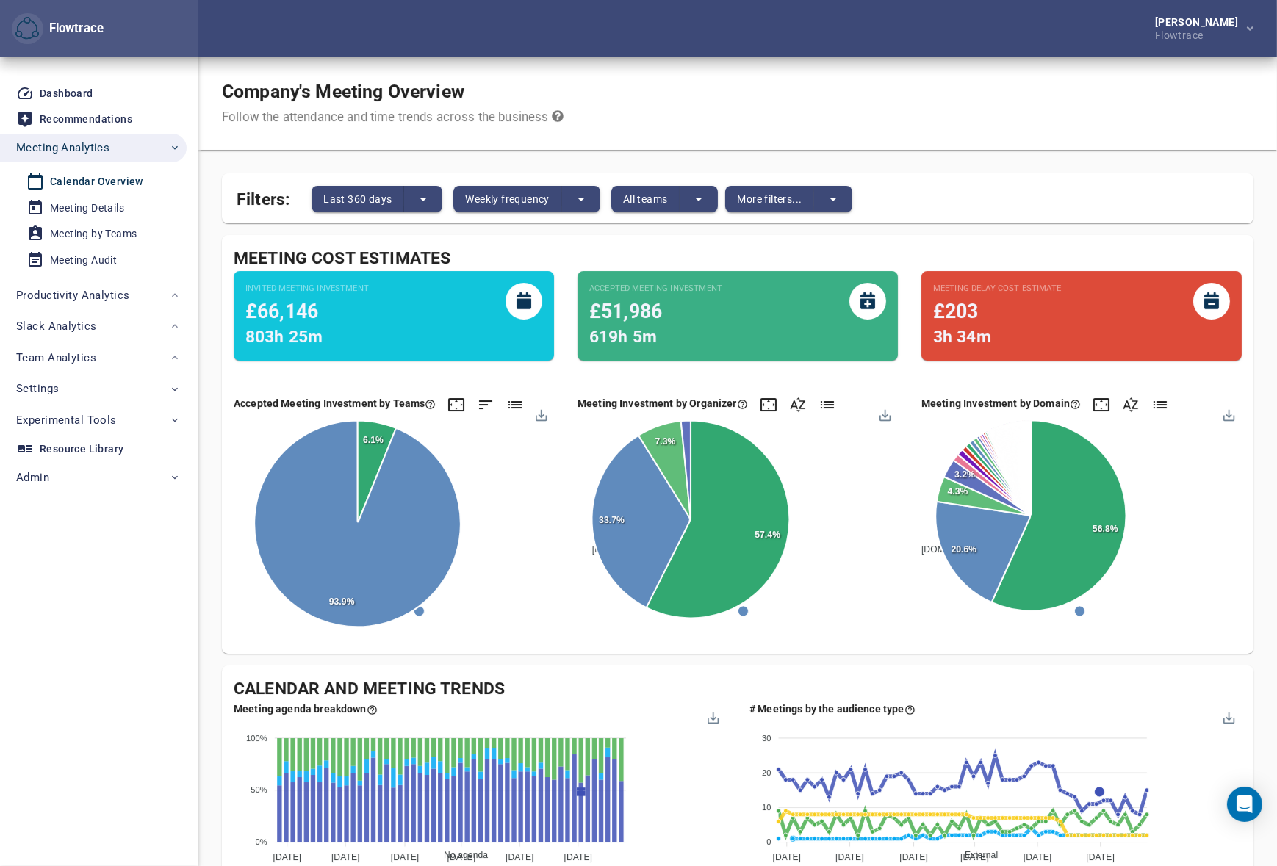
click at [975, 137] on div "Company's Meeting Overview Follow the attendance and time trends across the bus…" at bounding box center [737, 103] width 1079 height 93
click at [536, 194] on span "Weekly frequency" at bounding box center [507, 199] width 84 height 18
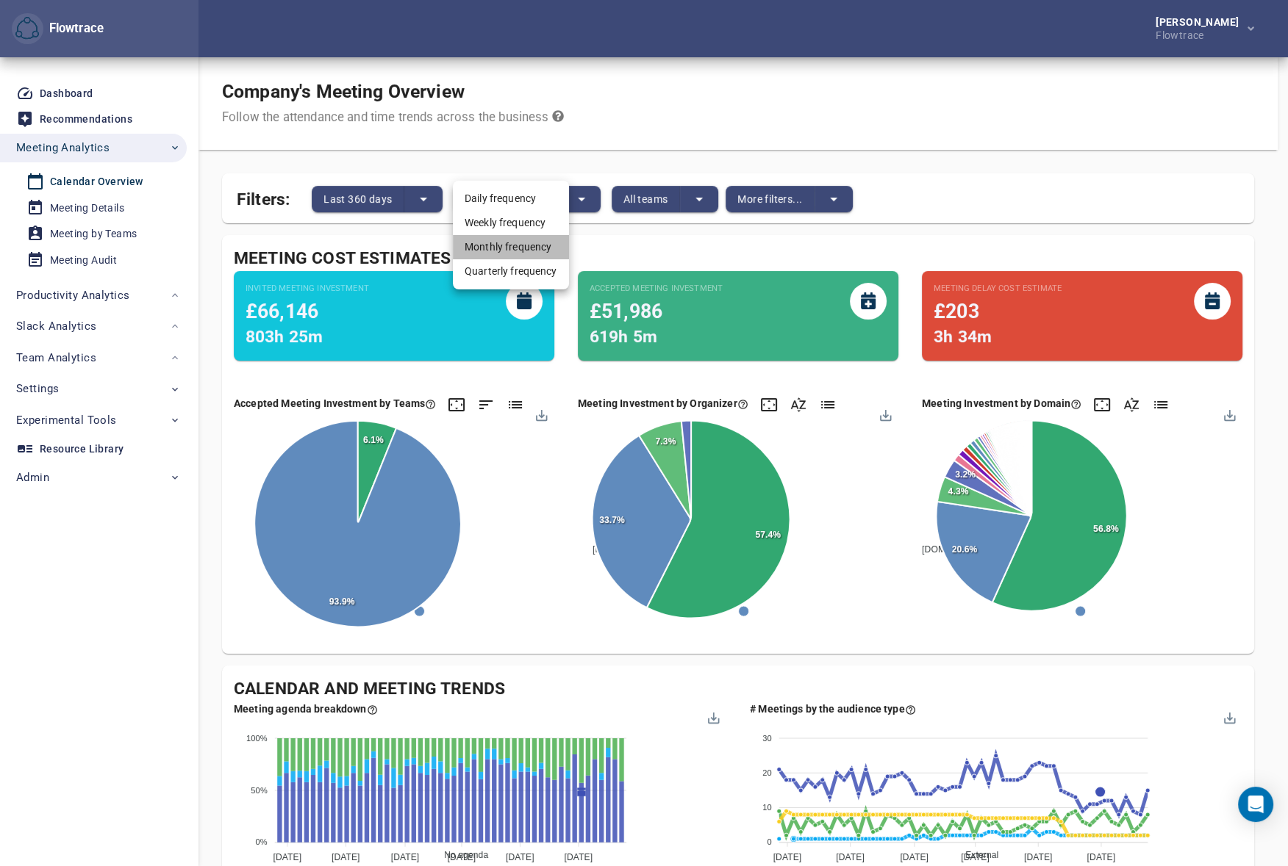
click at [514, 251] on li "Monthly frequency" at bounding box center [511, 247] width 116 height 24
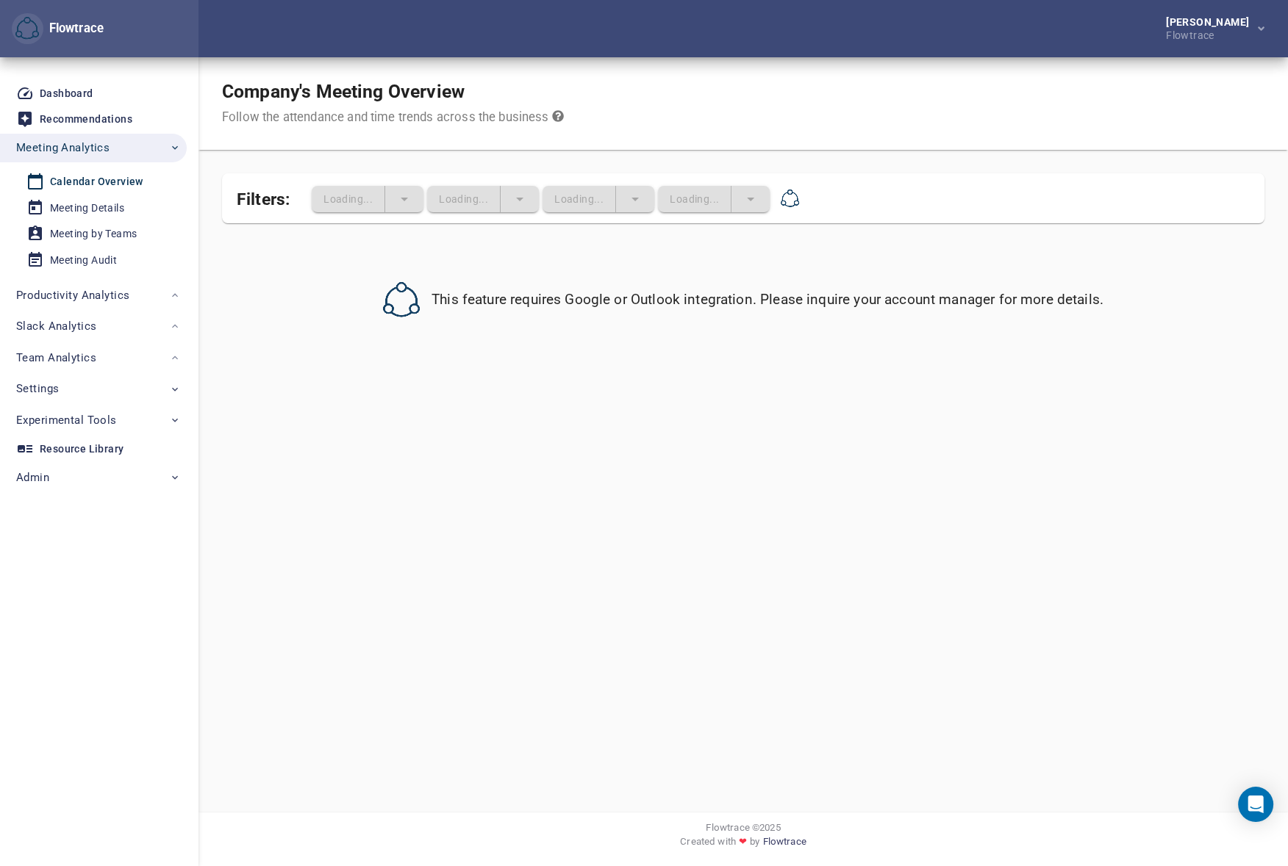
click at [695, 90] on div "Company's Meeting Overview Follow the attendance and time trends across the bus…" at bounding box center [742, 103] width 1089 height 93
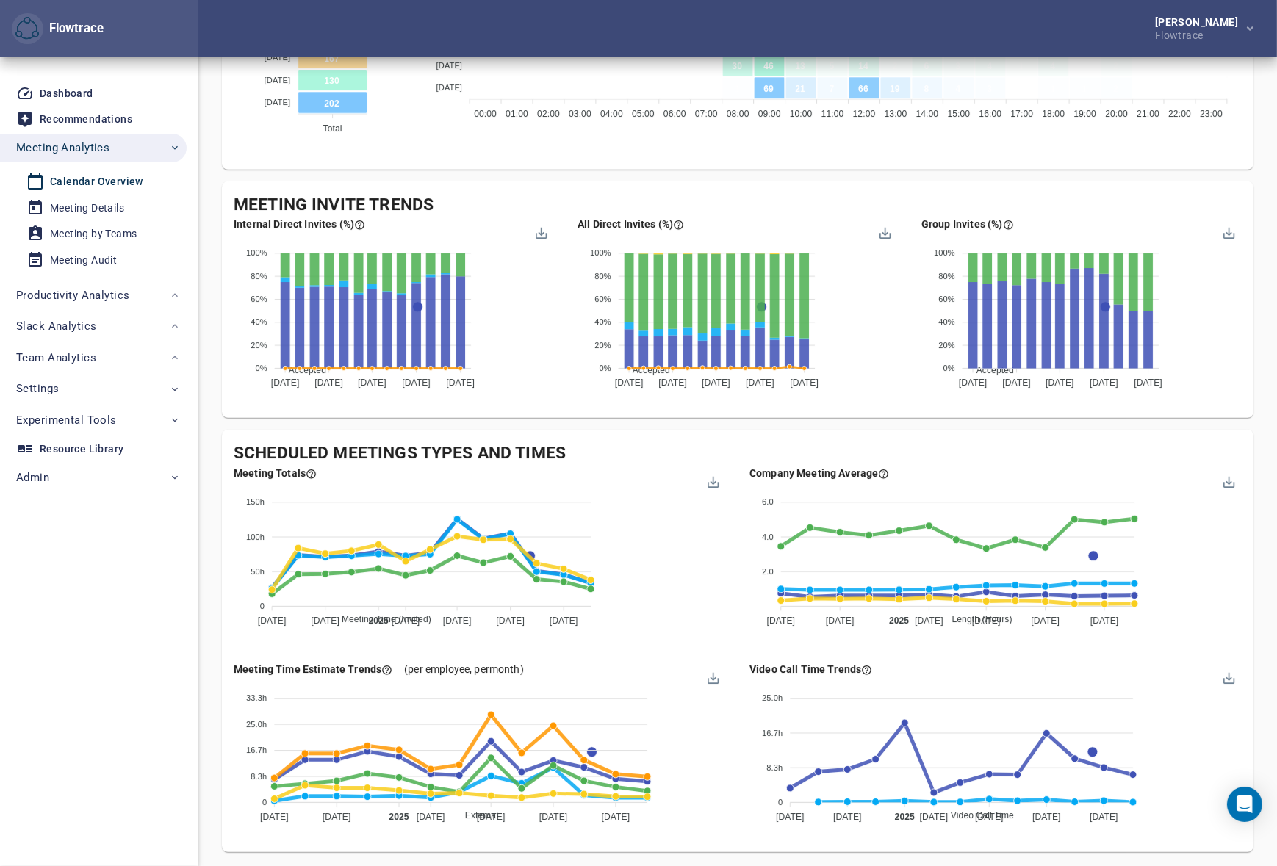
scroll to position [1091, 0]
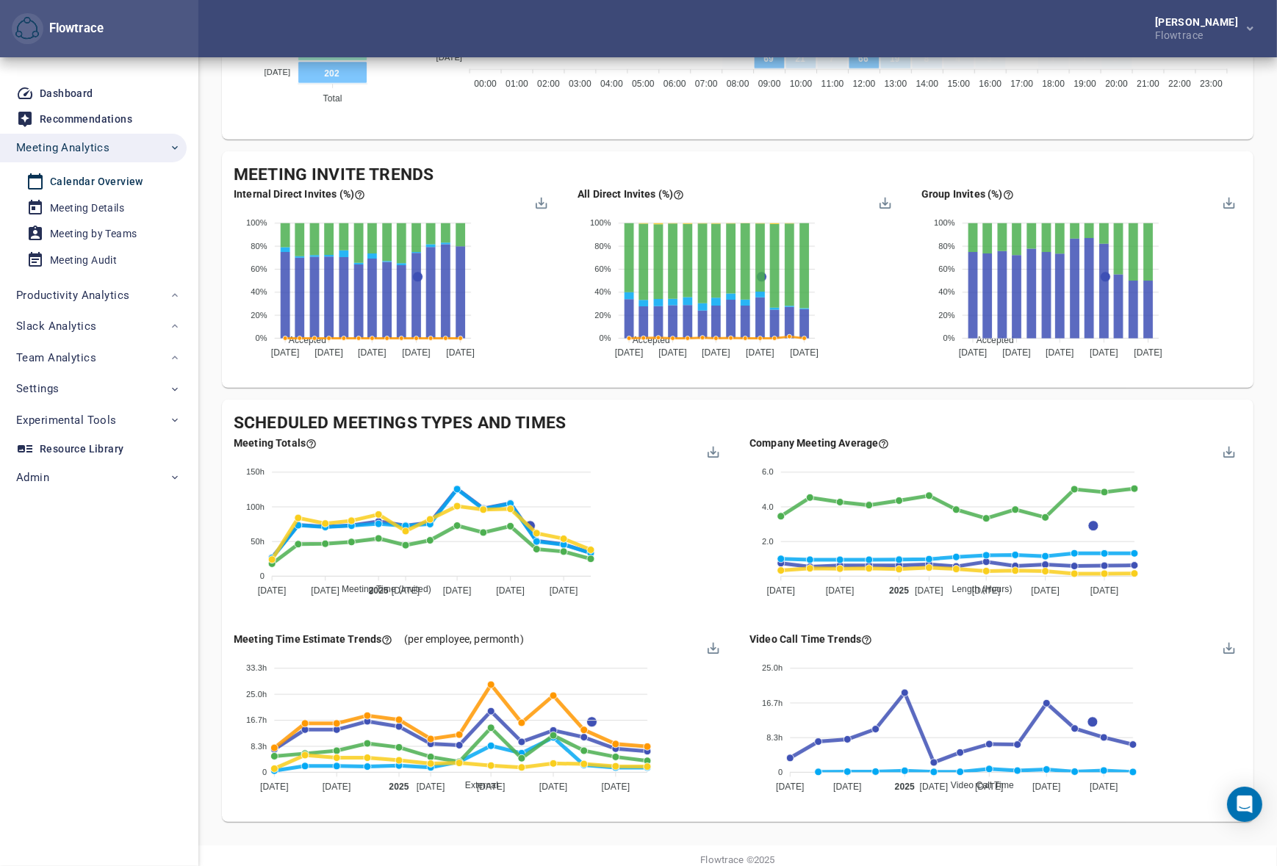
click at [946, 35] on div "[PERSON_NAME] Flowtrace" at bounding box center [737, 28] width 1079 height 57
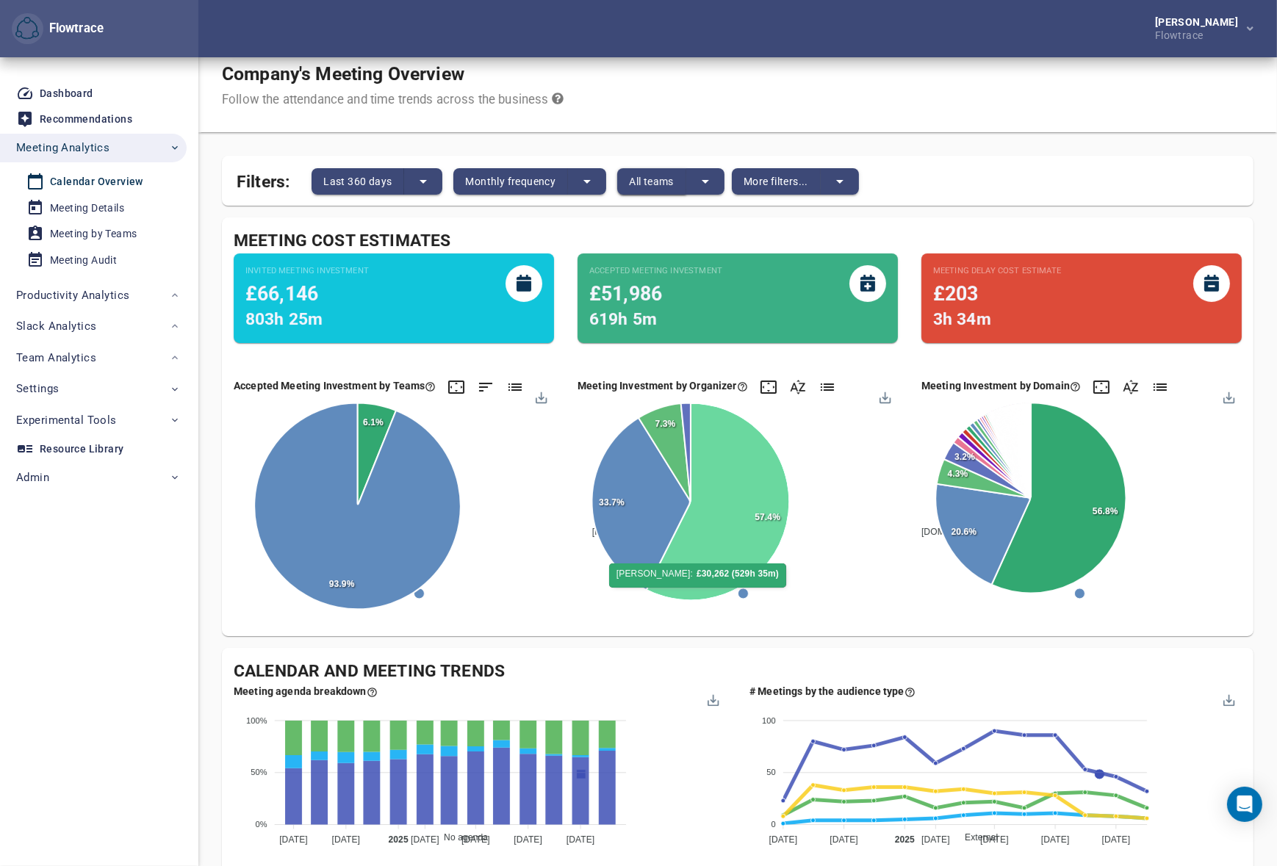
scroll to position [0, 0]
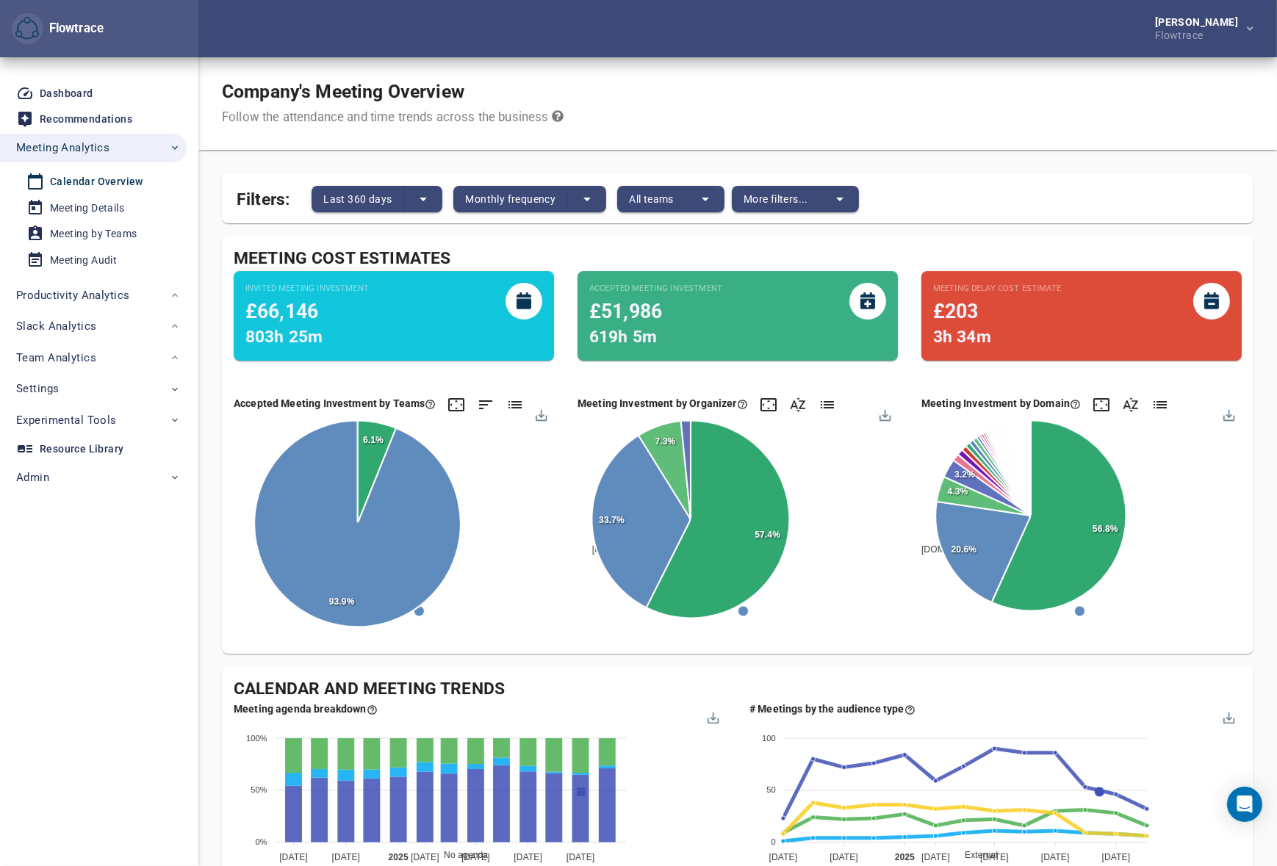
click at [724, 85] on div "Company's Meeting Overview Follow the attendance and time trends across the bus…" at bounding box center [737, 103] width 1079 height 93
click at [470, 14] on div "[PERSON_NAME] Flowtrace" at bounding box center [737, 28] width 1079 height 57
click at [568, 95] on div "Company's Meeting Overview Follow the attendance and time trends across the bus…" at bounding box center [398, 104] width 353 height 46
click at [430, 55] on div "[PERSON_NAME] Flowtrace" at bounding box center [737, 28] width 1079 height 57
drag, startPoint x: 351, startPoint y: 139, endPoint x: 343, endPoint y: 139, distance: 8.1
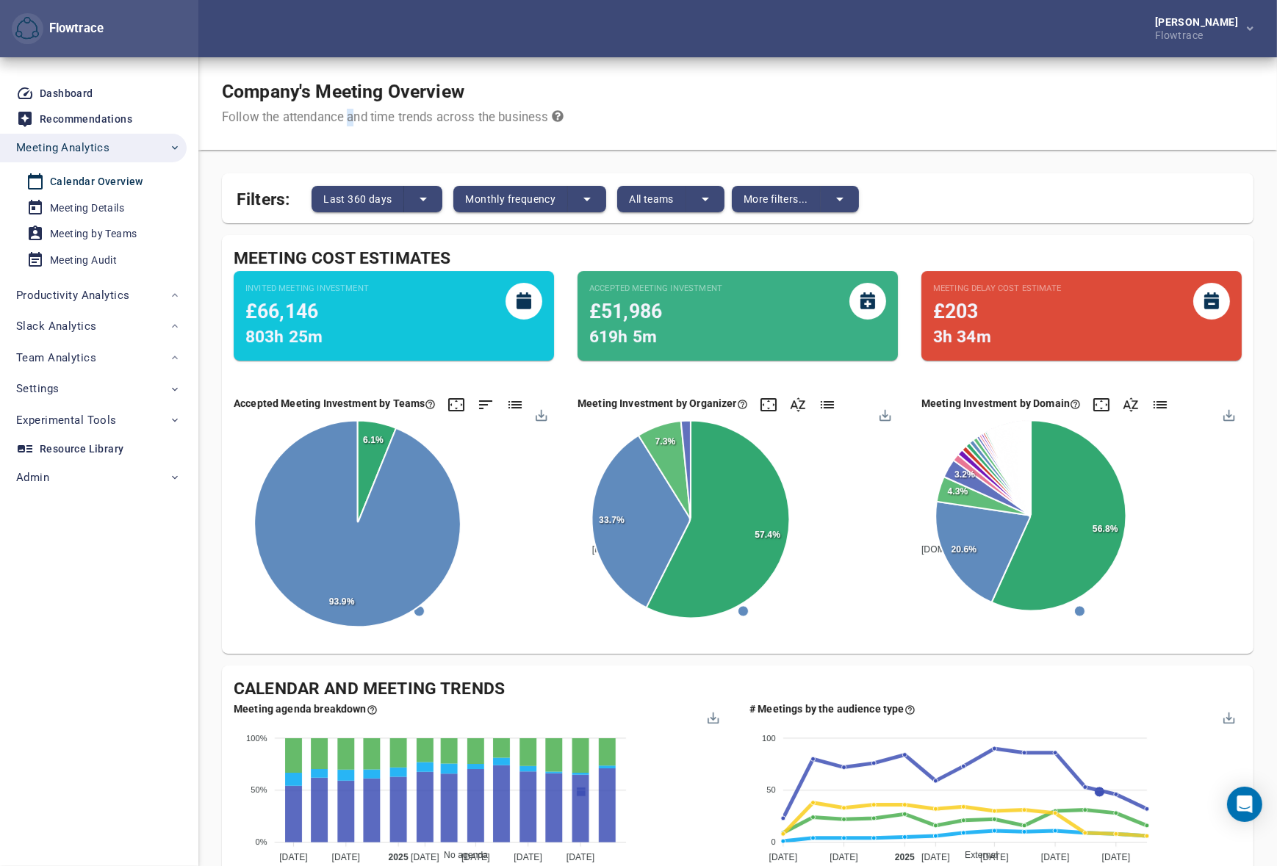
click at [351, 139] on div "Company's Meeting Overview Follow the attendance and time trends across the bus…" at bounding box center [737, 103] width 1079 height 93
click at [278, 199] on span "Filters:" at bounding box center [263, 197] width 53 height 32
click at [369, 204] on span "Last 360 days" at bounding box center [357, 199] width 68 height 18
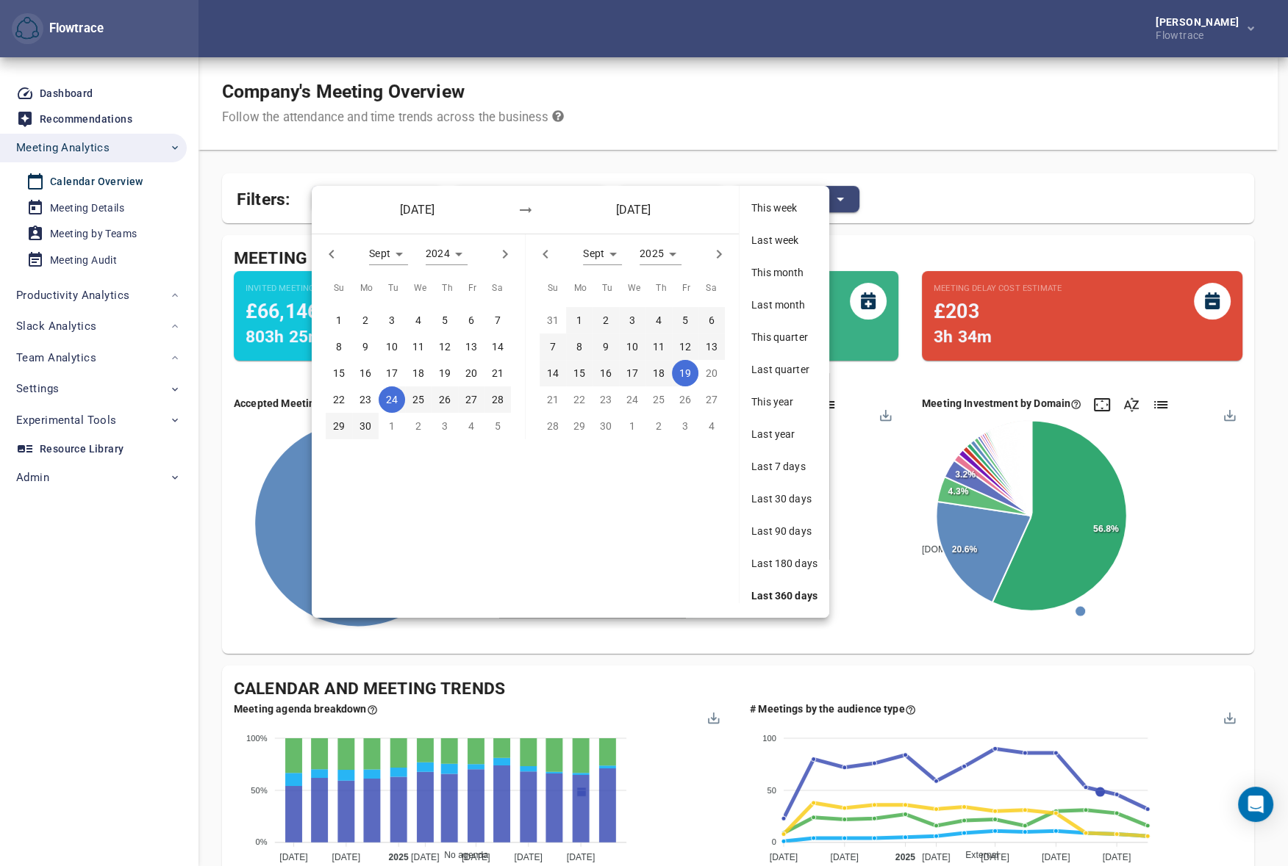
click at [637, 103] on div at bounding box center [644, 433] width 1288 height 866
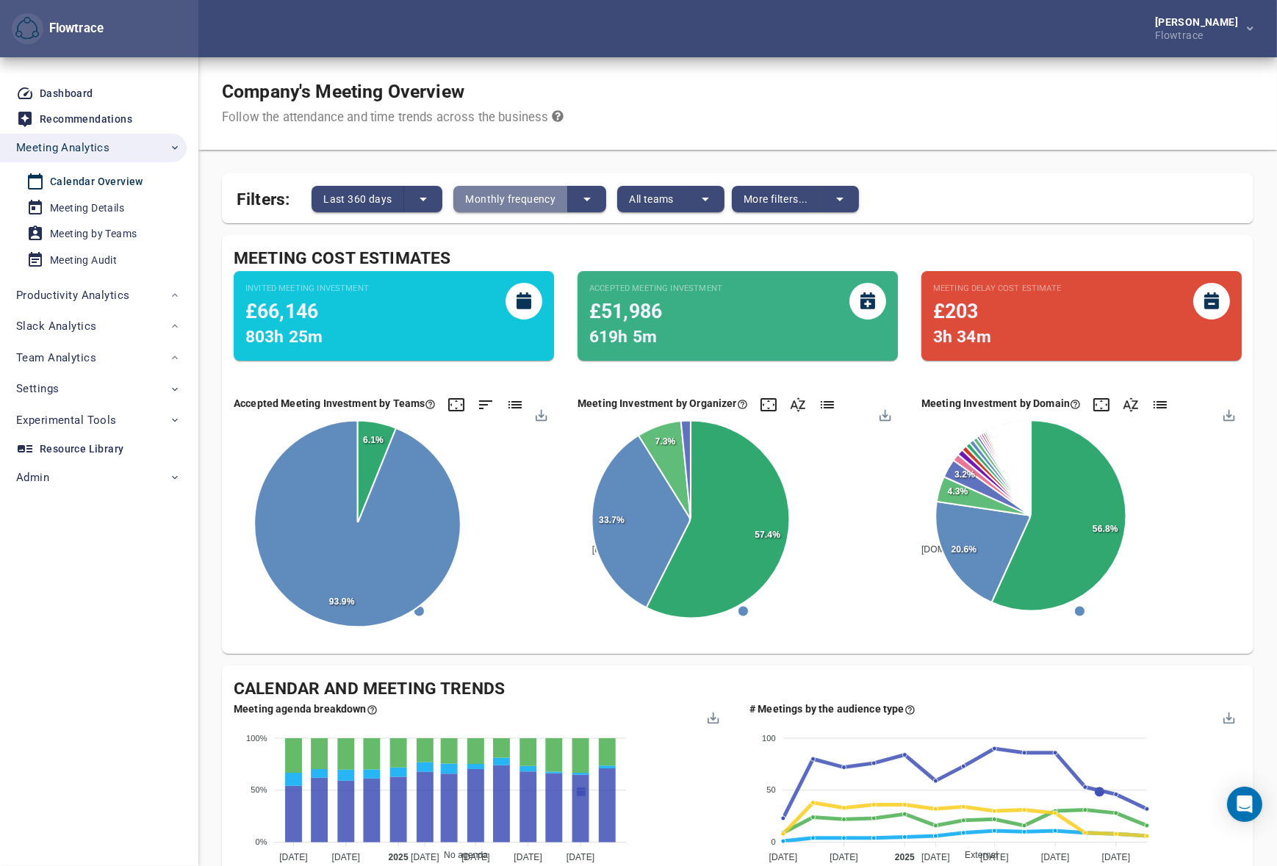
click at [500, 199] on span "Monthly frequency" at bounding box center [510, 199] width 90 height 18
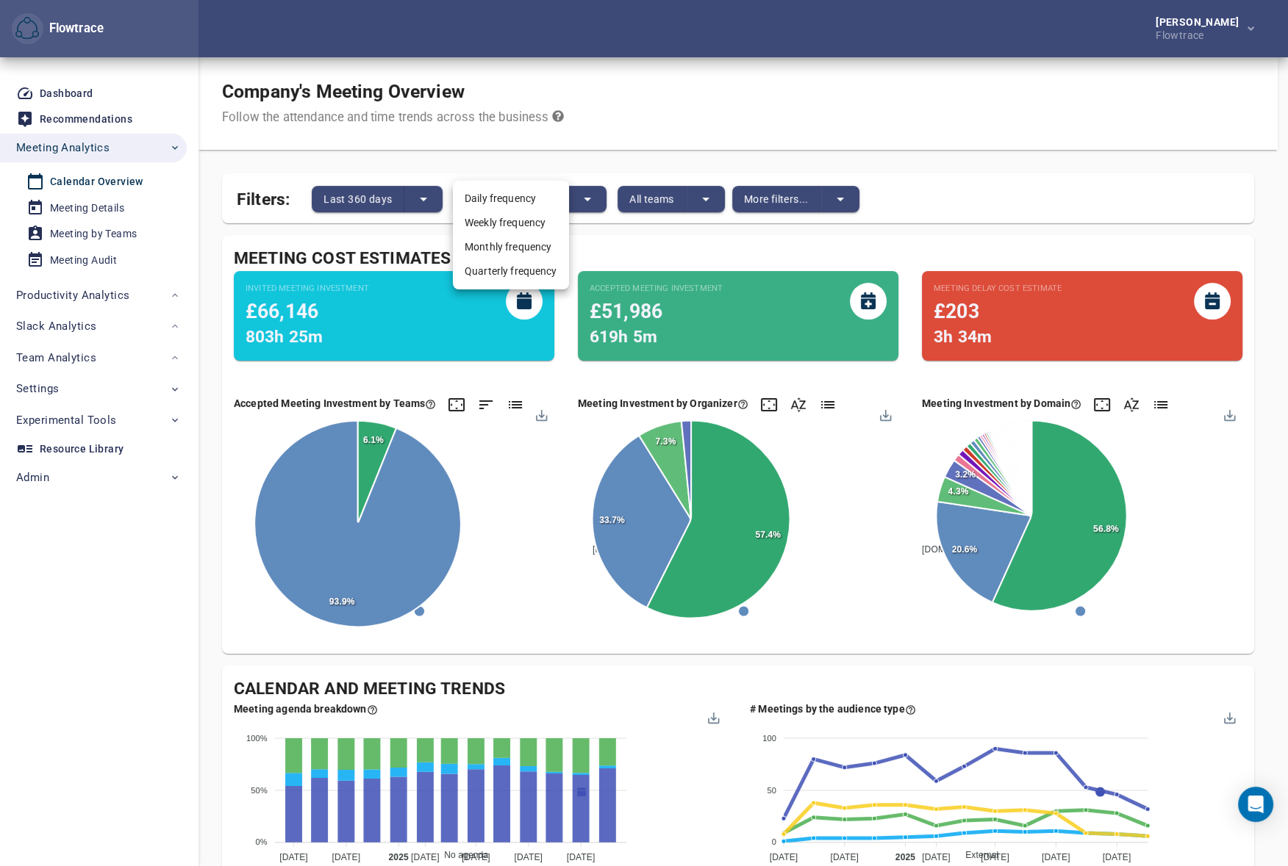
click at [728, 104] on div at bounding box center [644, 433] width 1288 height 866
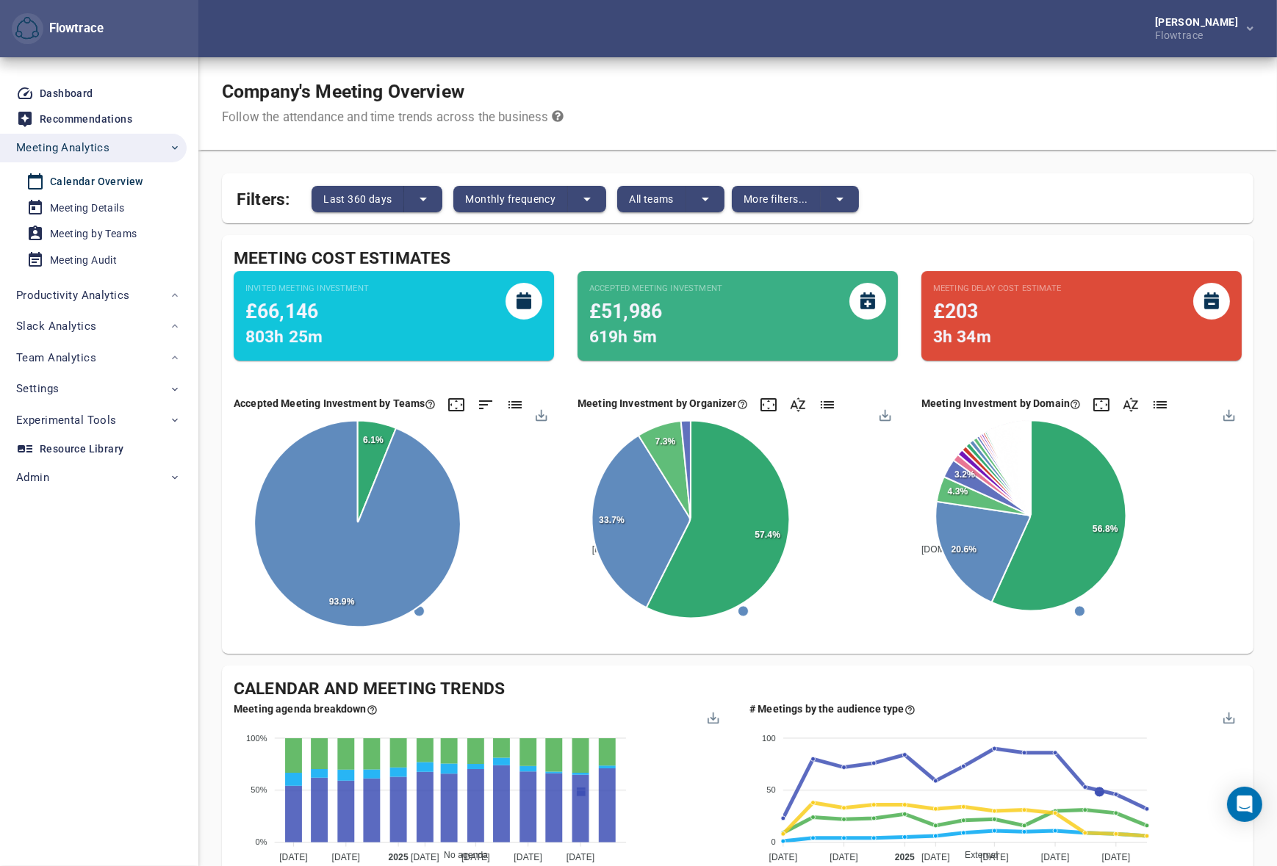
click at [645, 200] on span "All teams" at bounding box center [651, 199] width 45 height 18
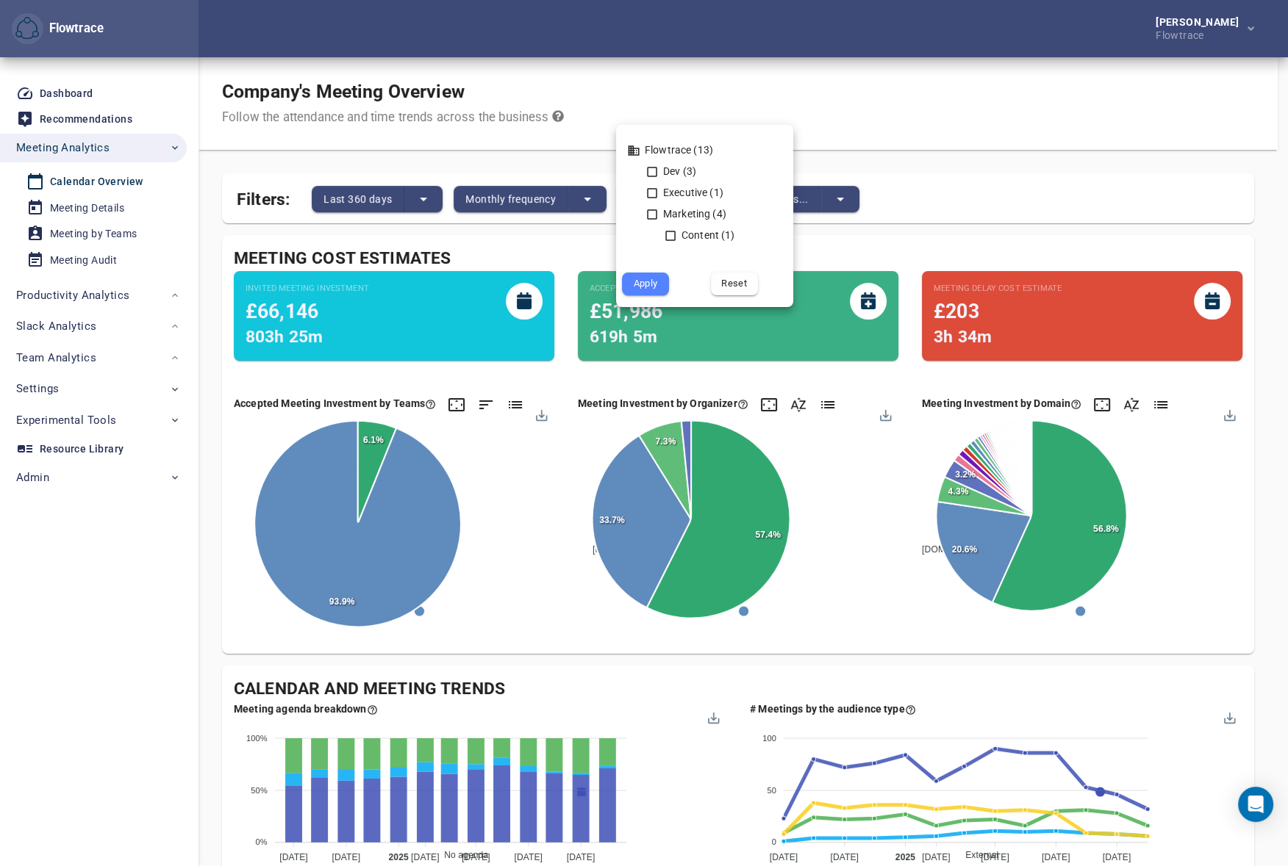
click at [739, 94] on div at bounding box center [644, 433] width 1288 height 866
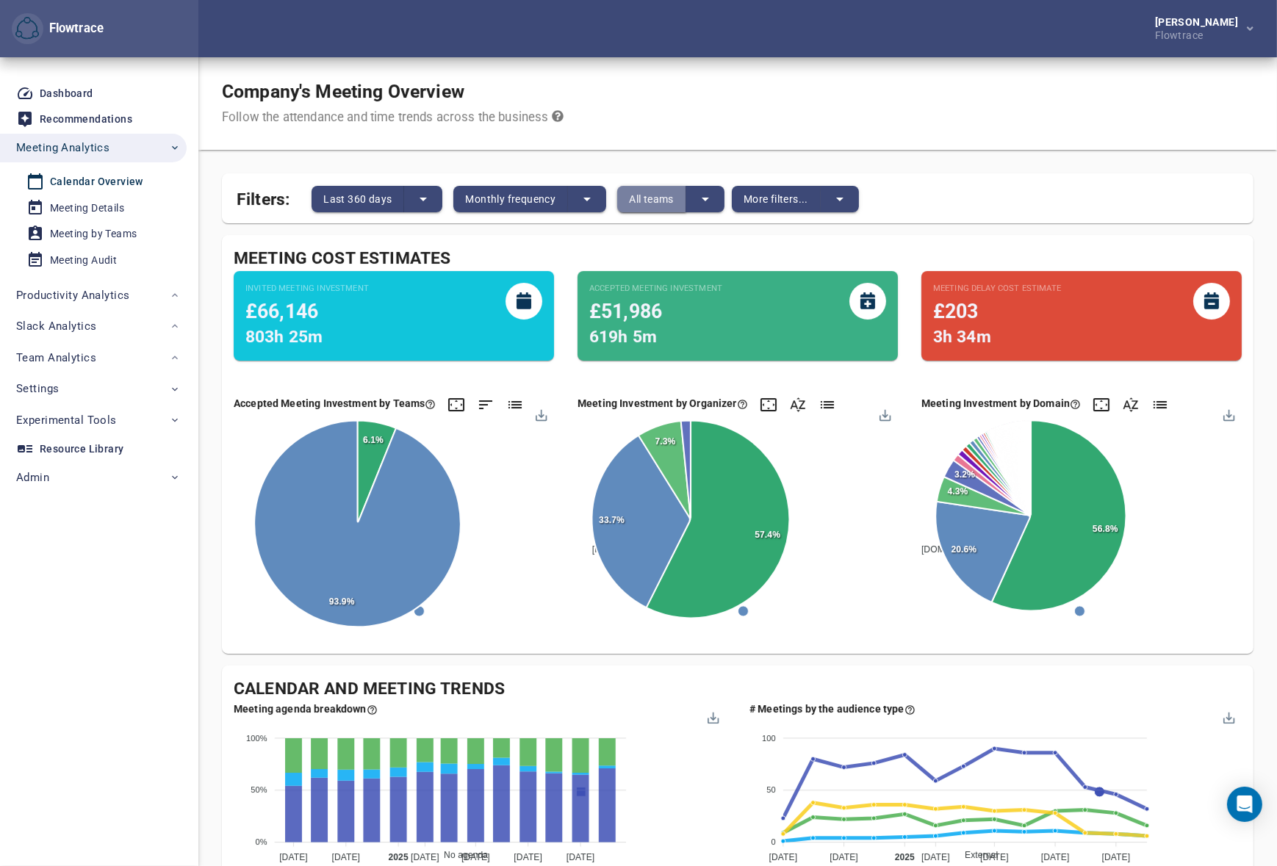
click at [653, 204] on span "All teams" at bounding box center [651, 199] width 45 height 18
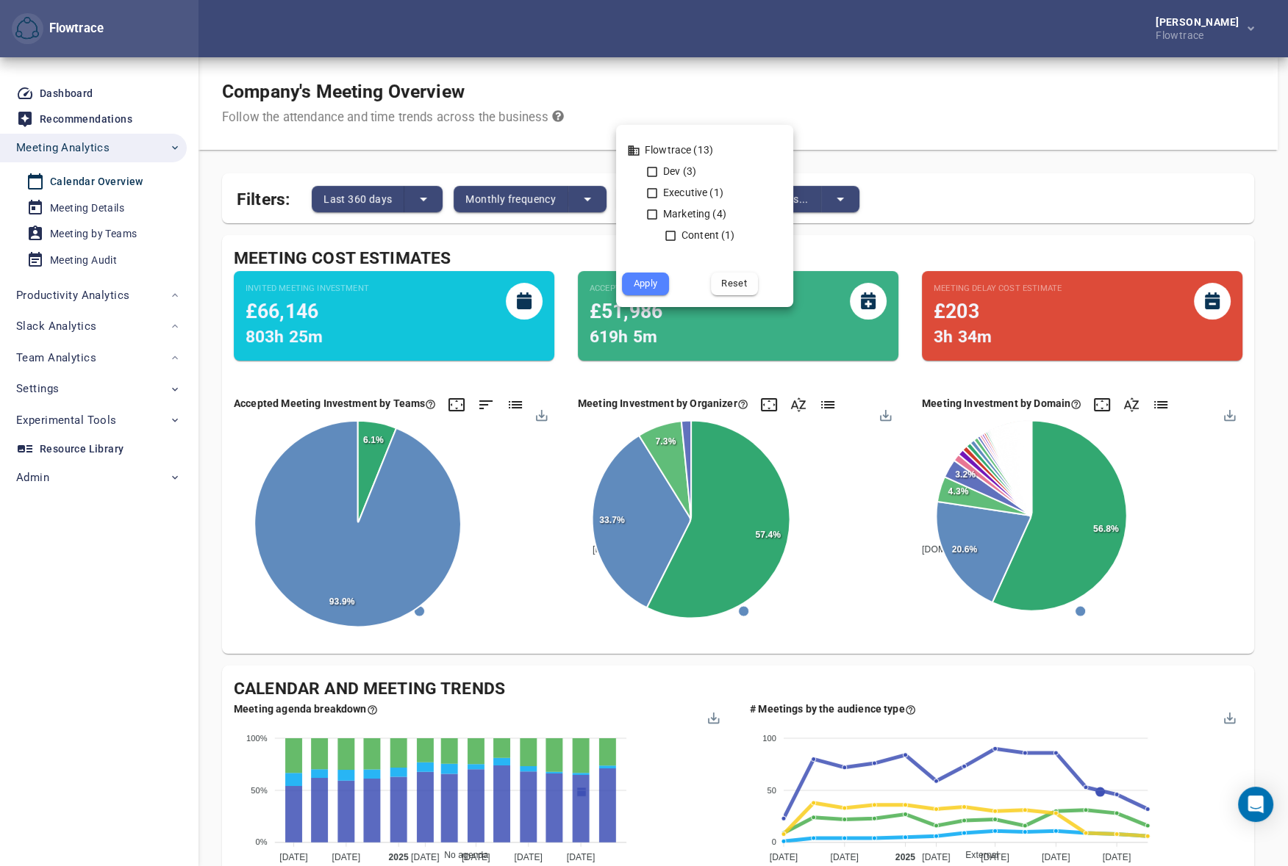
click at [705, 93] on div at bounding box center [644, 433] width 1288 height 866
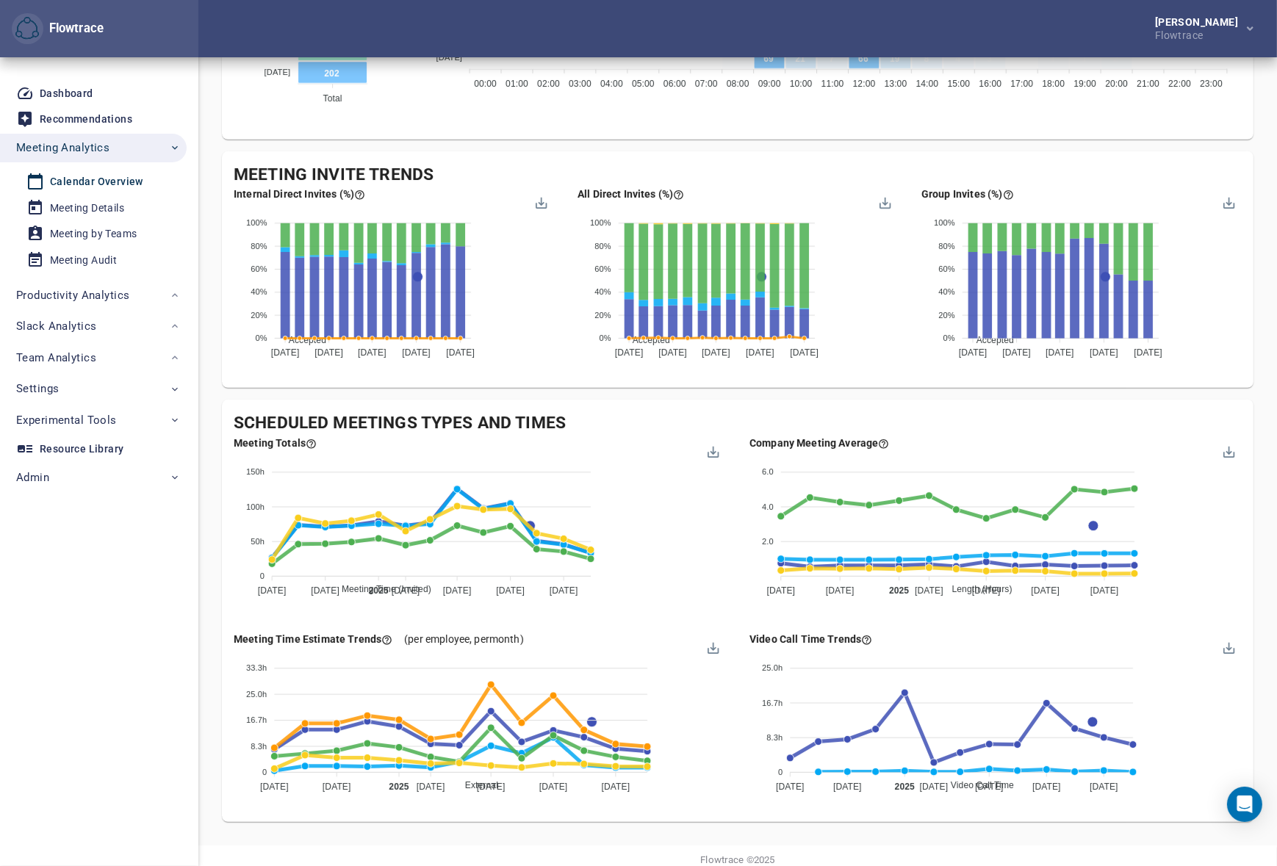
scroll to position [1123, 0]
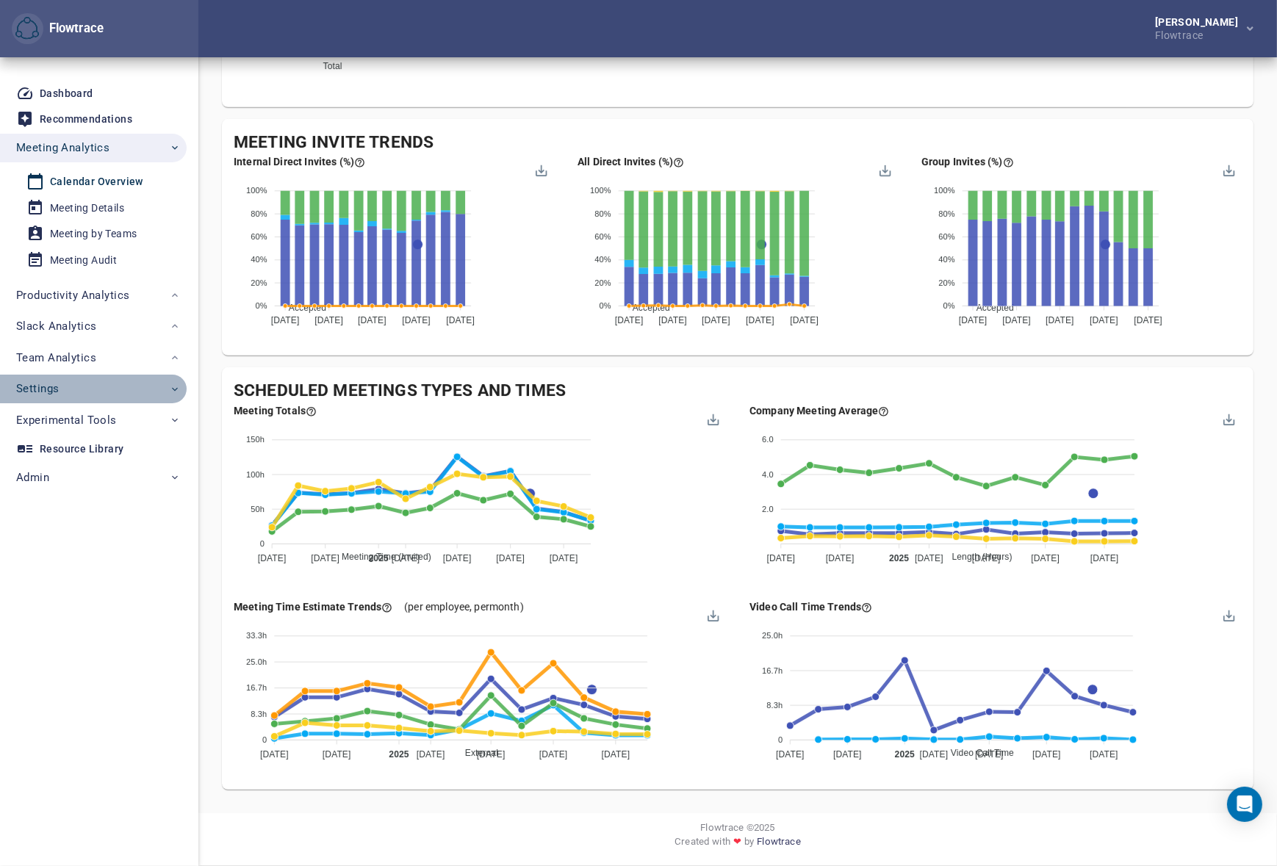
click at [80, 388] on span "Settings" at bounding box center [98, 388] width 165 height 19
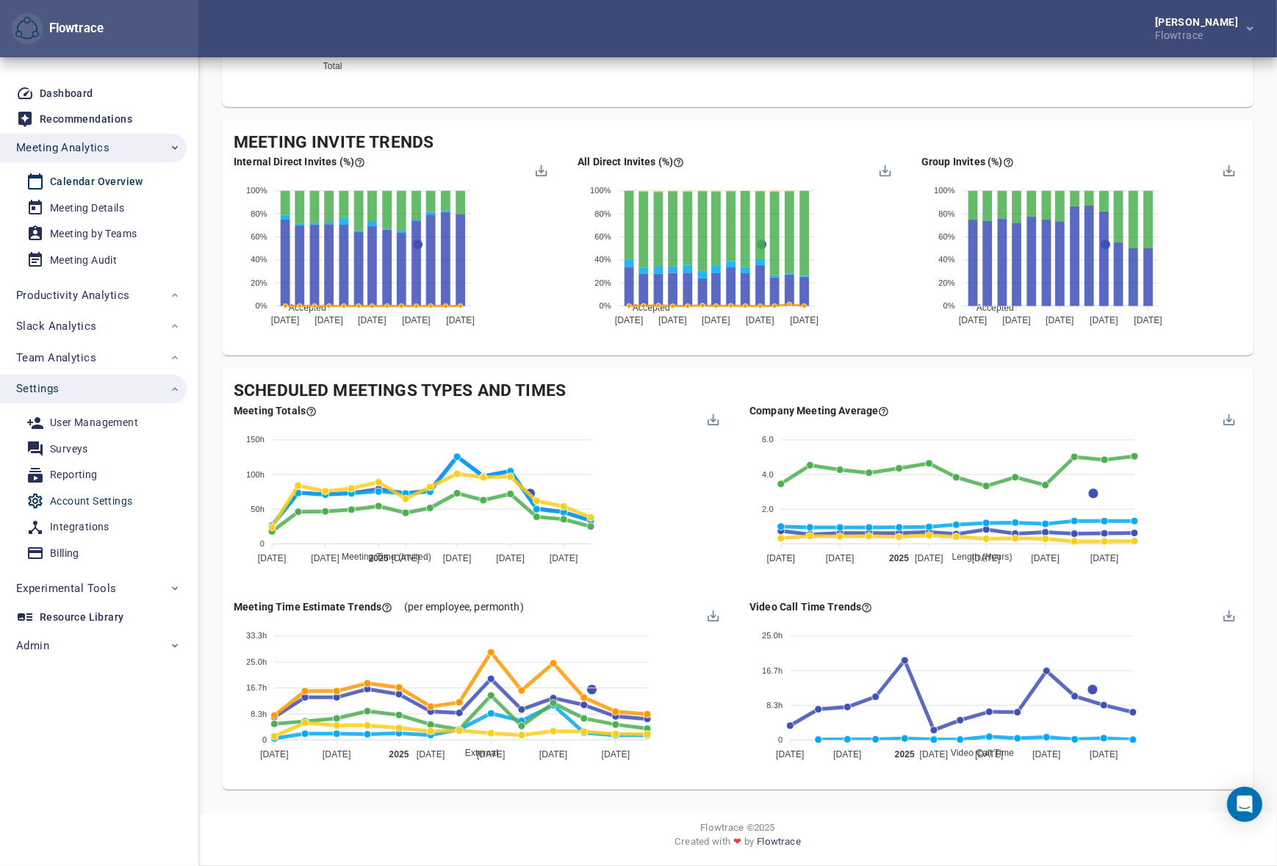
click at [87, 500] on div "Account Settings" at bounding box center [91, 501] width 82 height 18
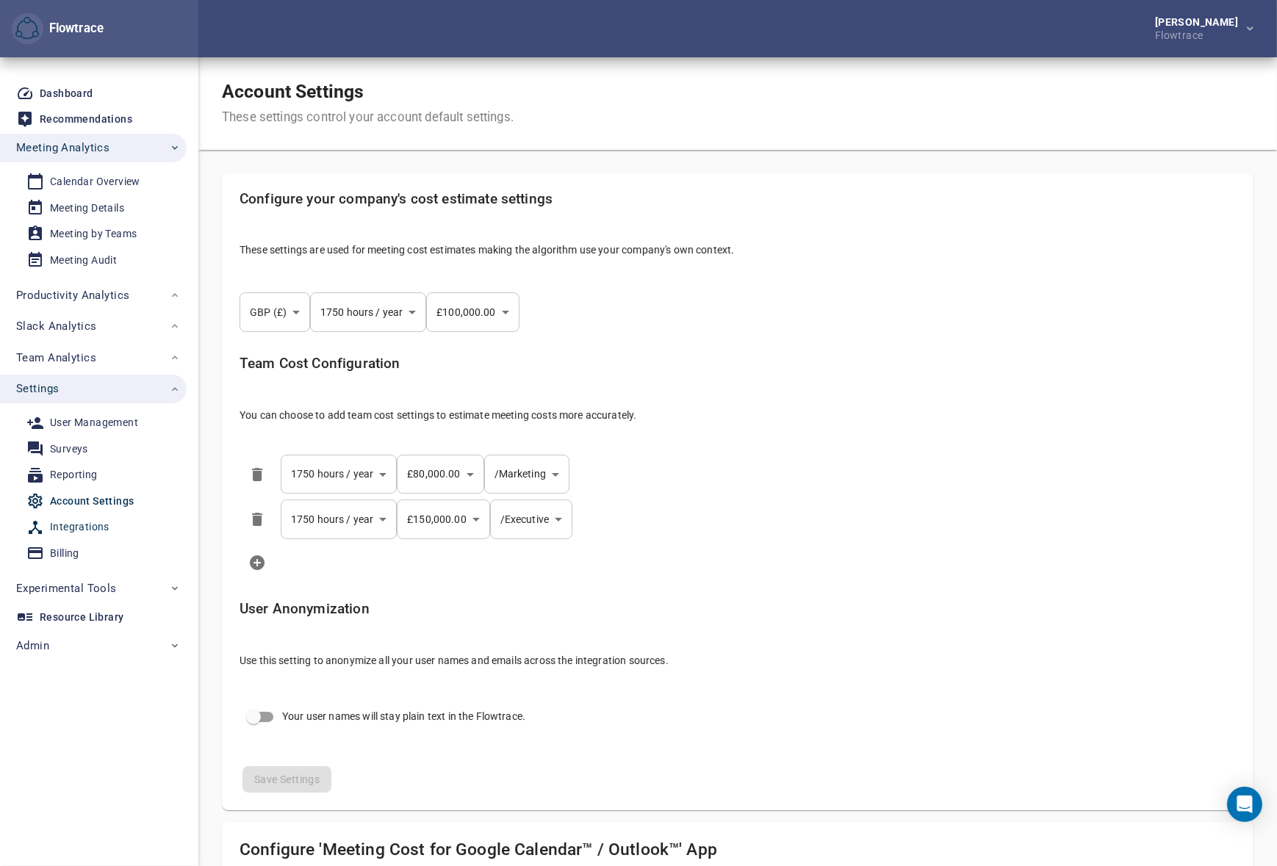
select select "***"
click at [586, 124] on div "Account Settings These settings control your account default settings." at bounding box center [737, 103] width 1079 height 93
click at [714, 129] on div "Account Settings These settings control your account default settings." at bounding box center [737, 103] width 1079 height 93
click at [516, 470] on body "Flowtrace Petri Lehtonen Flowtrace Flowtrace Dashboard Recommendations Meeting …" at bounding box center [644, 433] width 1288 height 866
click at [764, 340] on div at bounding box center [644, 433] width 1288 height 866
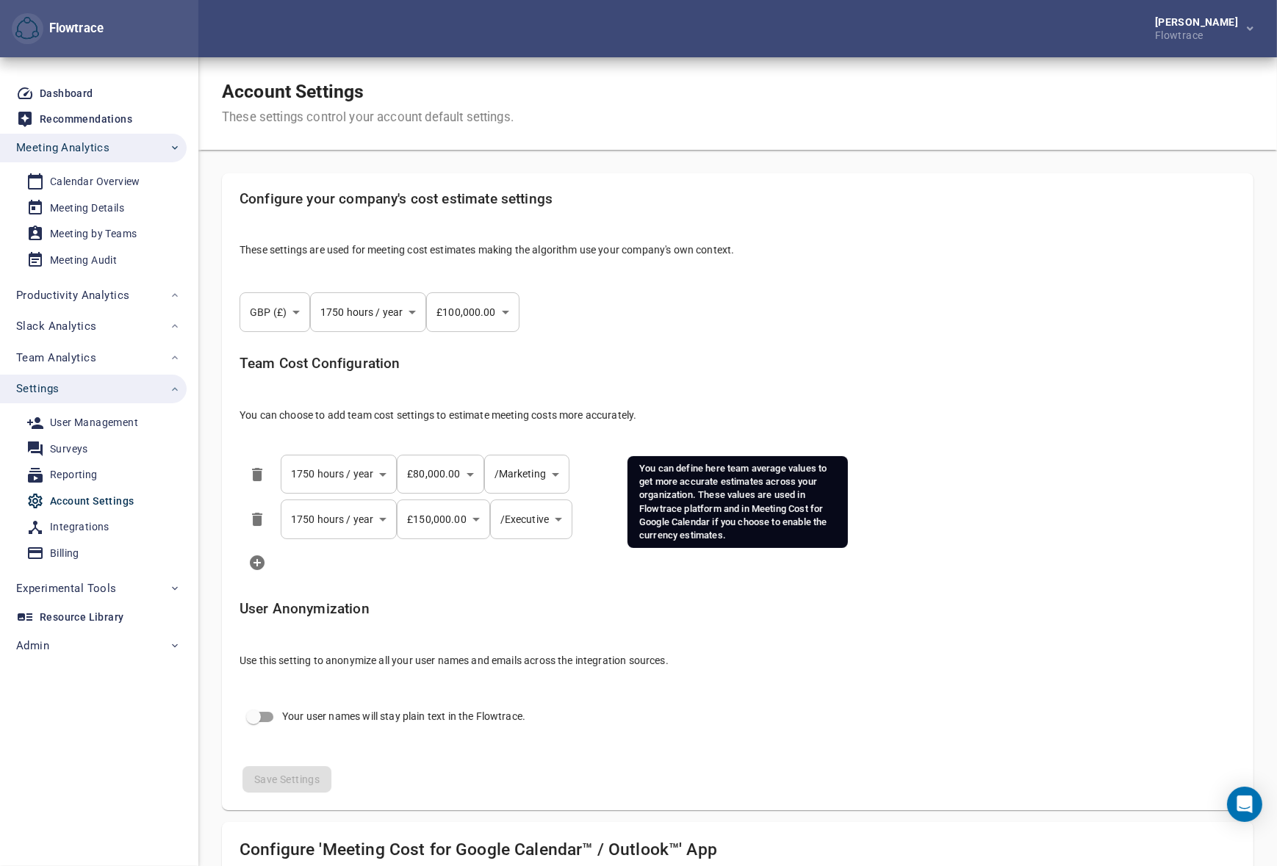
click at [745, 410] on p "You can choose to add team cost settings to estimate meeting costs more accurat…" at bounding box center [738, 415] width 997 height 15
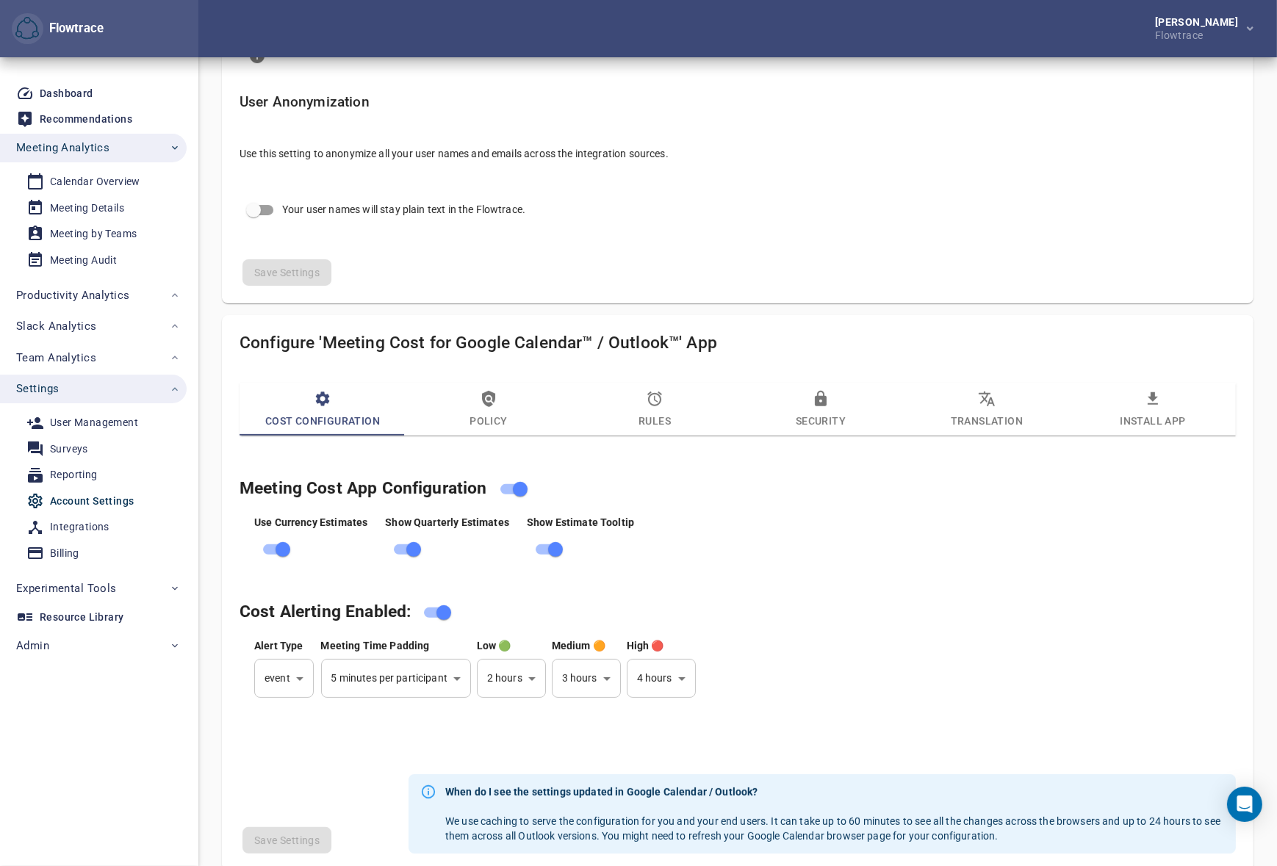
scroll to position [623, 0]
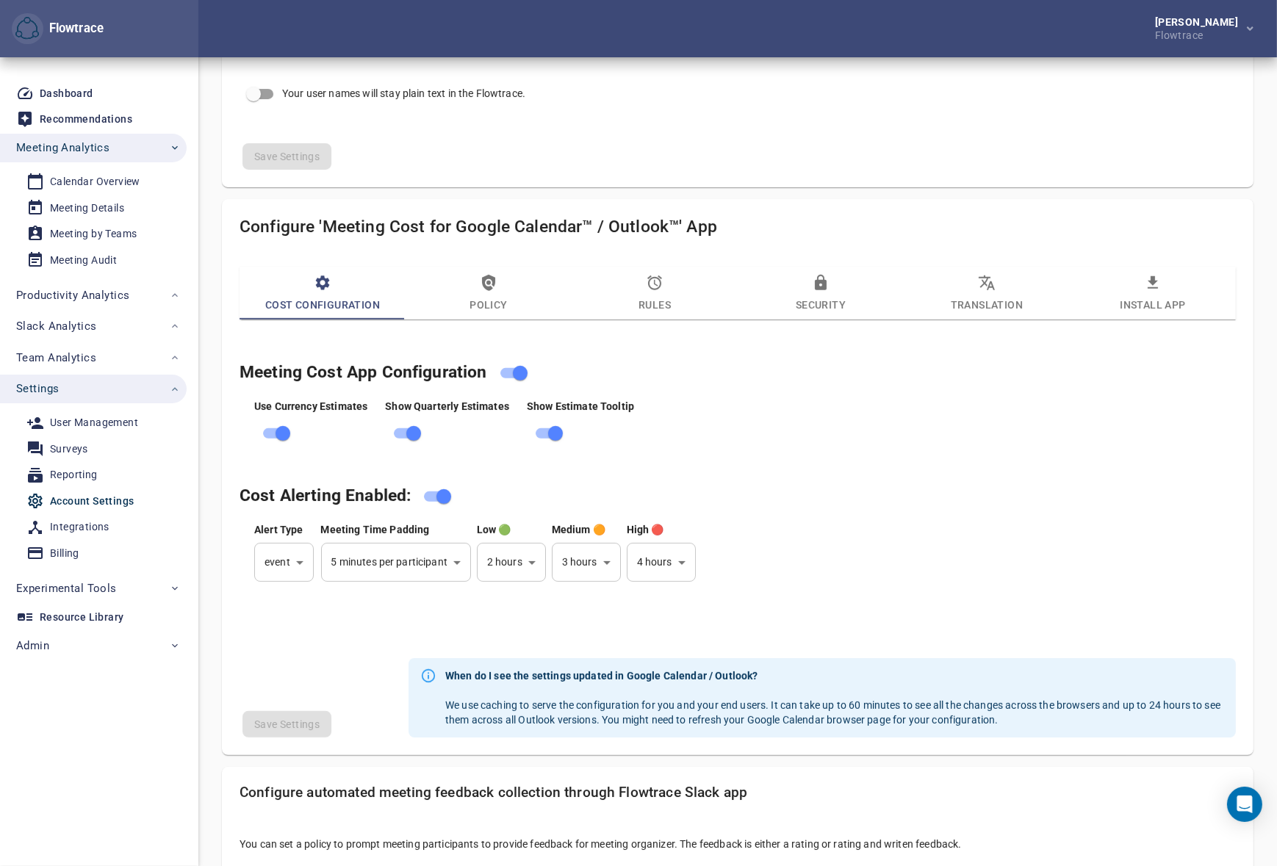
click at [489, 289] on icon "button" at bounding box center [488, 283] width 13 height 16
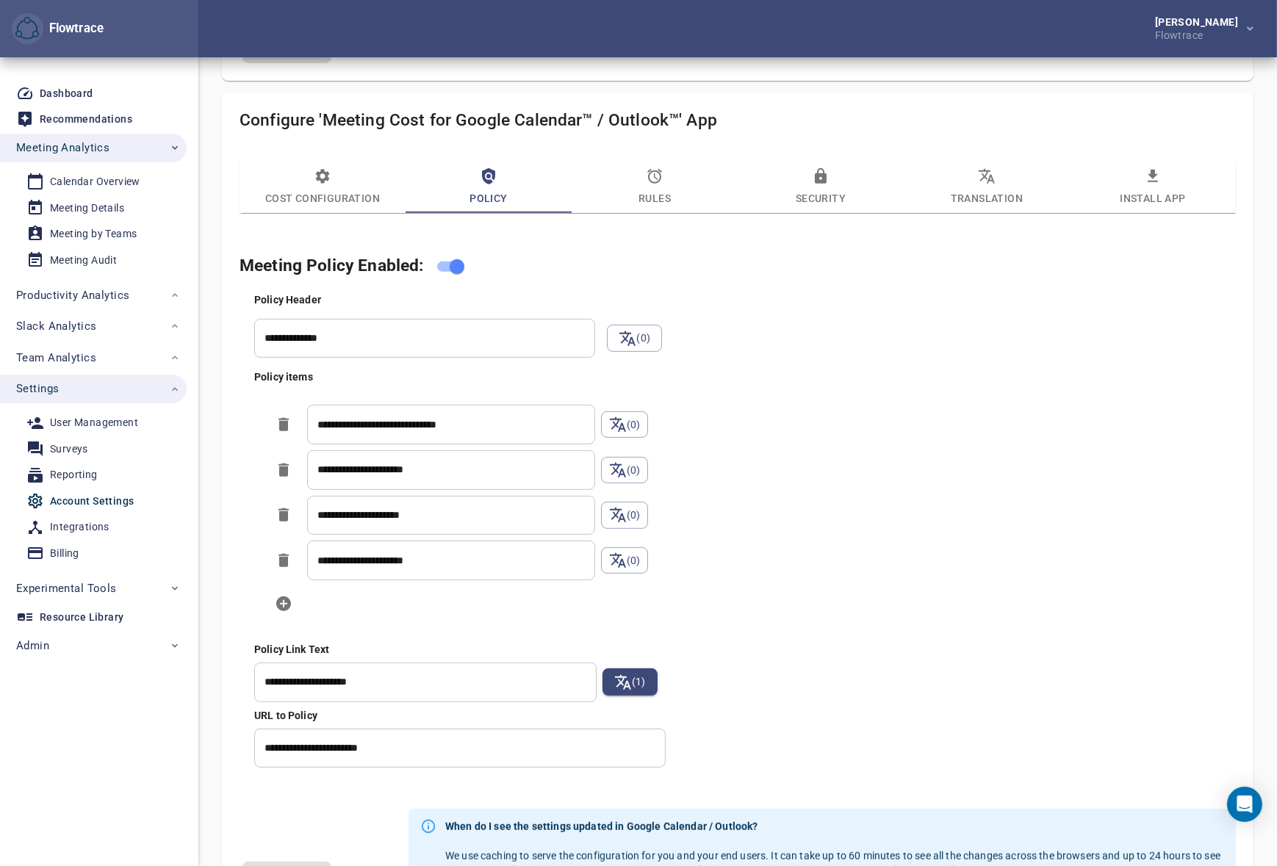
scroll to position [779, 0]
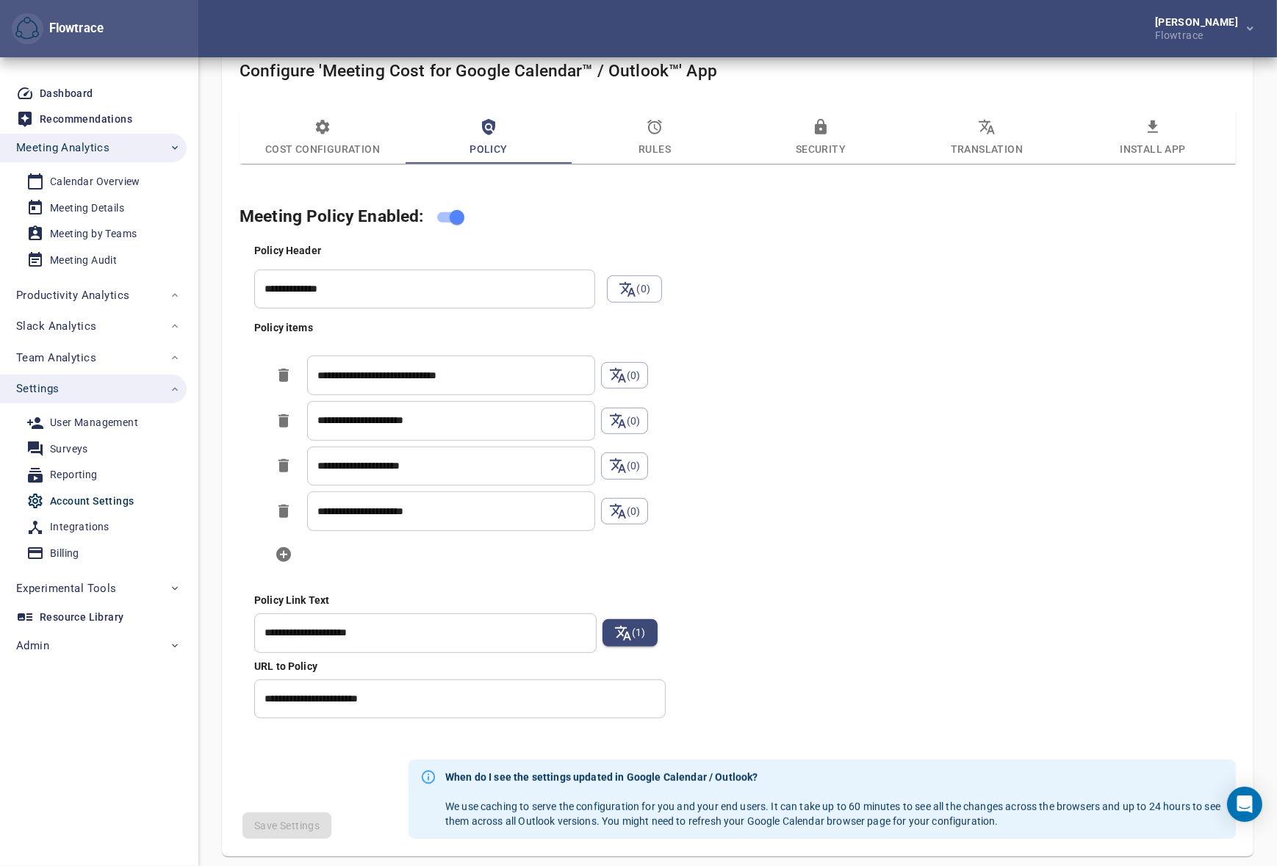
click at [448, 383] on input "**********" at bounding box center [451, 376] width 288 height 40
click at [447, 382] on input "**********" at bounding box center [451, 376] width 288 height 40
click at [858, 370] on div "**********" at bounding box center [752, 480] width 1002 height 481
click at [659, 131] on icon "button" at bounding box center [654, 127] width 15 height 15
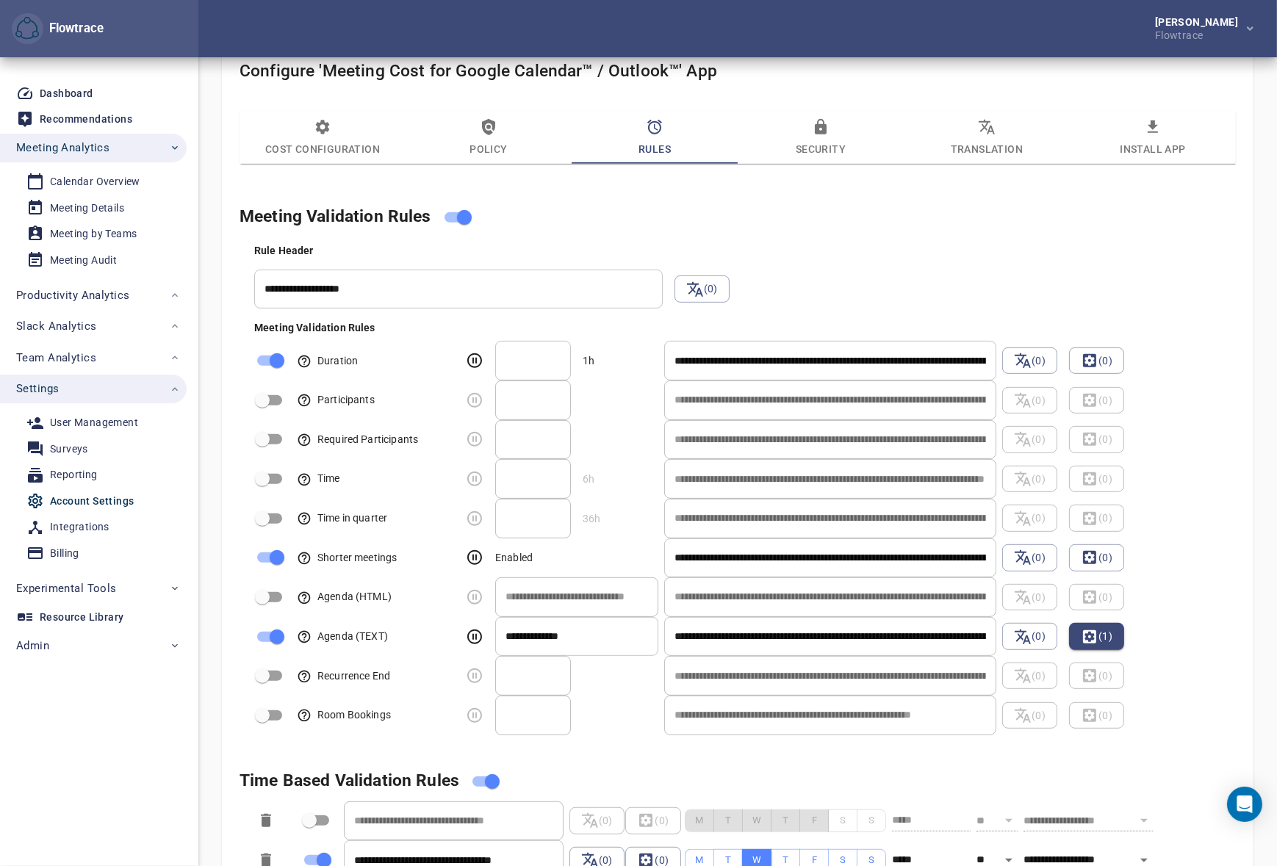
click at [692, 206] on h4 "Meeting Validation Rules" at bounding box center [720, 218] width 961 height 28
click at [811, 204] on h4 "Meeting Validation Rules" at bounding box center [720, 218] width 961 height 28
